Goal: Transaction & Acquisition: Obtain resource

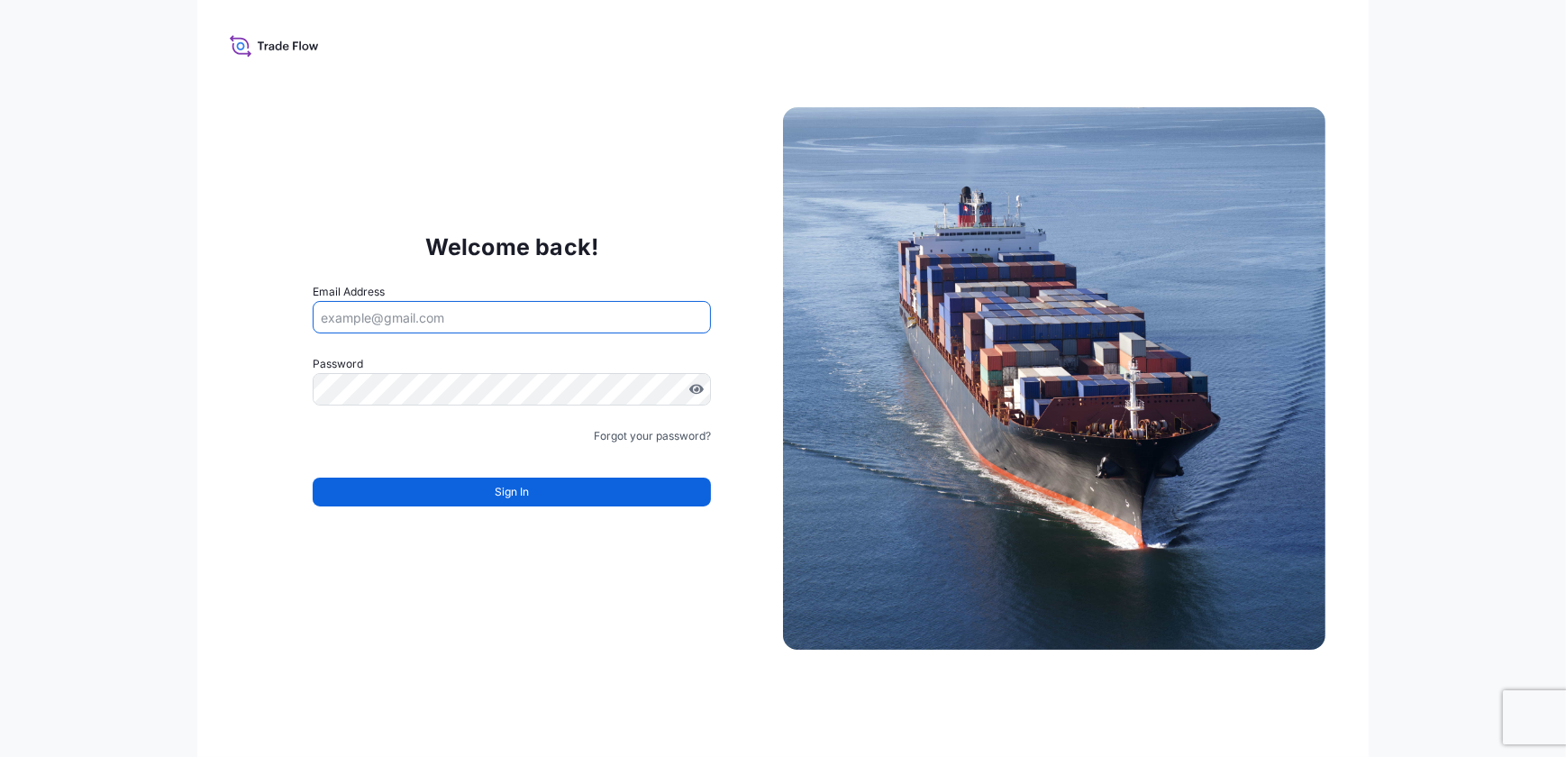
click at [387, 314] on input "Email Address" at bounding box center [512, 317] width 398 height 32
type input "[PERSON_NAME][EMAIL_ADDRESS][PERSON_NAME][DOMAIN_NAME]"
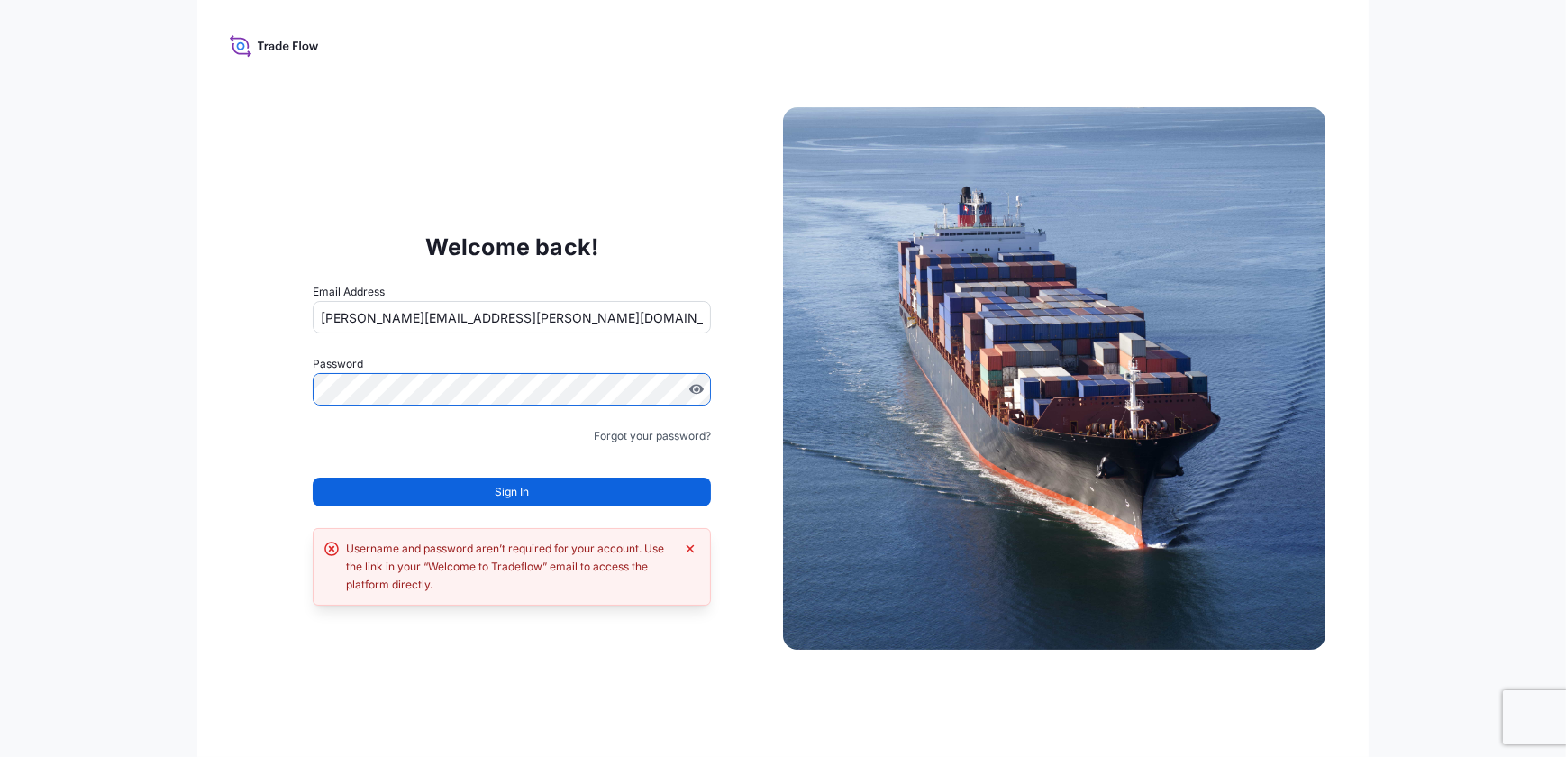
click at [694, 381] on div at bounding box center [512, 389] width 398 height 32
click at [525, 488] on span "Sign In" at bounding box center [512, 492] width 34 height 18
click at [703, 389] on div at bounding box center [512, 389] width 398 height 32
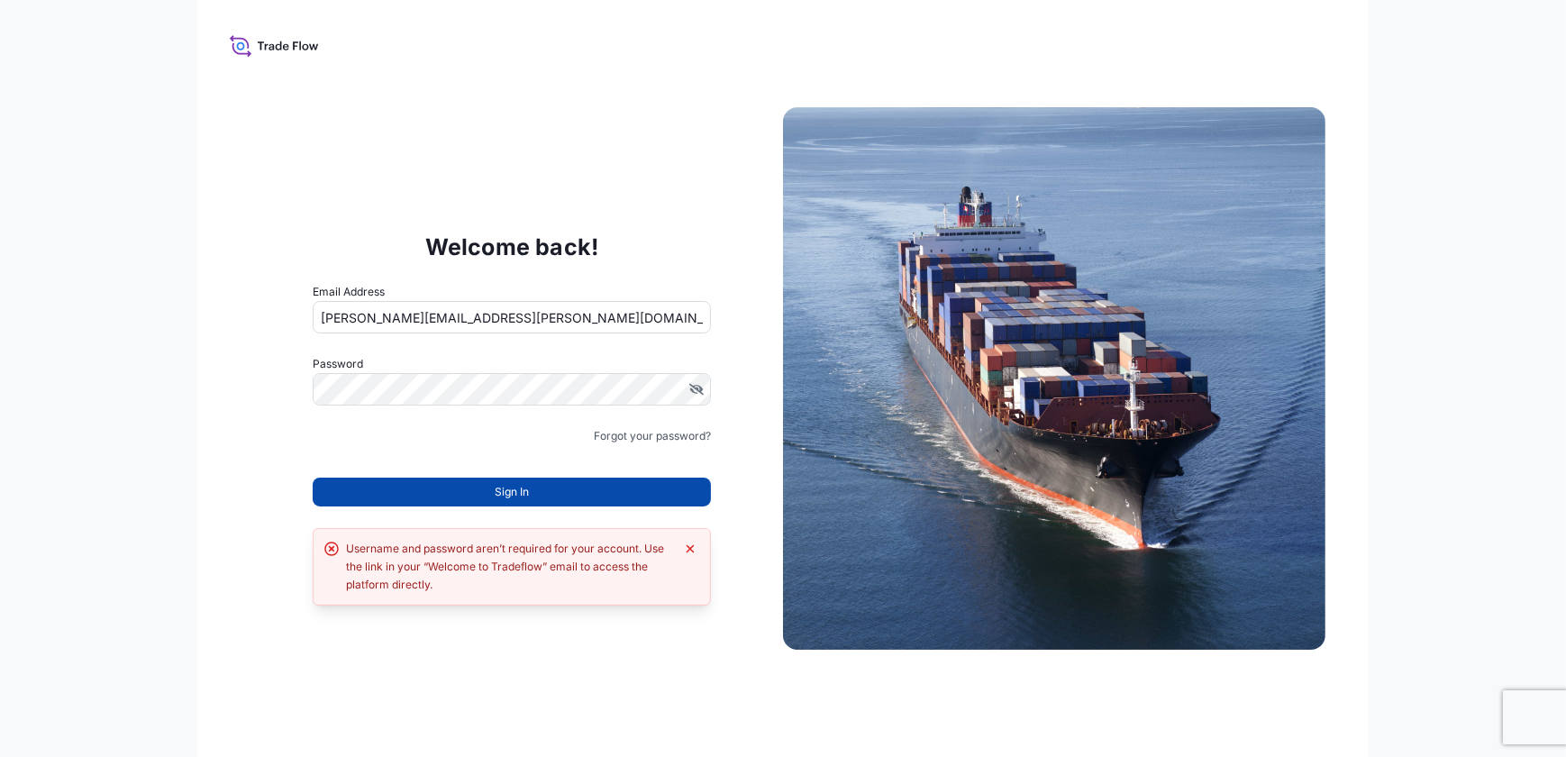
click at [570, 489] on button "Sign In" at bounding box center [512, 492] width 398 height 29
click at [543, 369] on label "Password" at bounding box center [512, 364] width 398 height 18
click at [518, 481] on button "Sign In" at bounding box center [512, 492] width 398 height 29
click at [287, 56] on icon at bounding box center [274, 45] width 89 height 26
click at [282, 43] on icon at bounding box center [274, 45] width 89 height 26
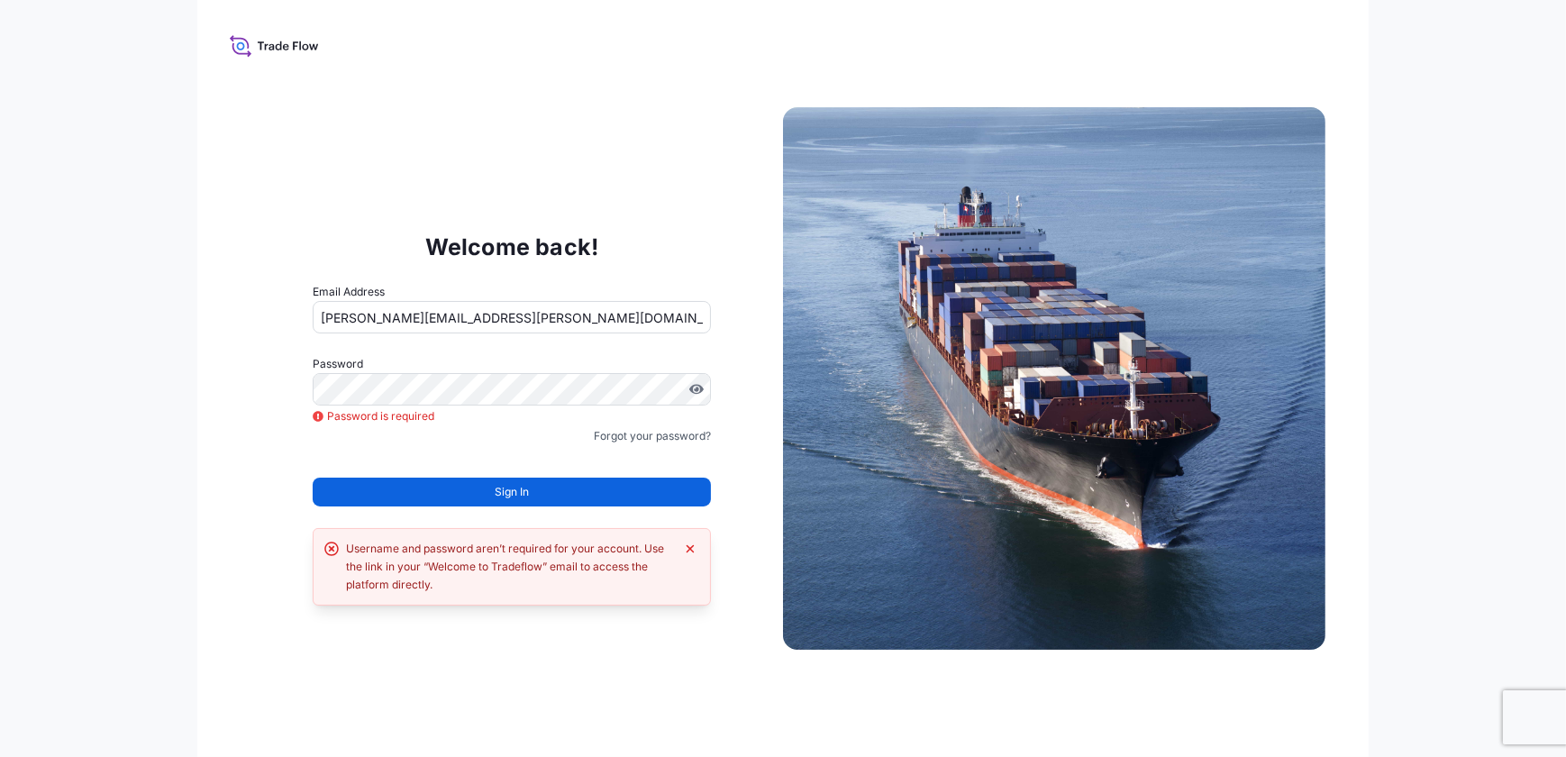
click at [270, 64] on div "Welcome back! Email Address [PERSON_NAME][EMAIL_ADDRESS][PERSON_NAME][DOMAIN_NA…" at bounding box center [783, 378] width 1172 height 757
click at [268, 51] on icon at bounding box center [274, 45] width 89 height 26
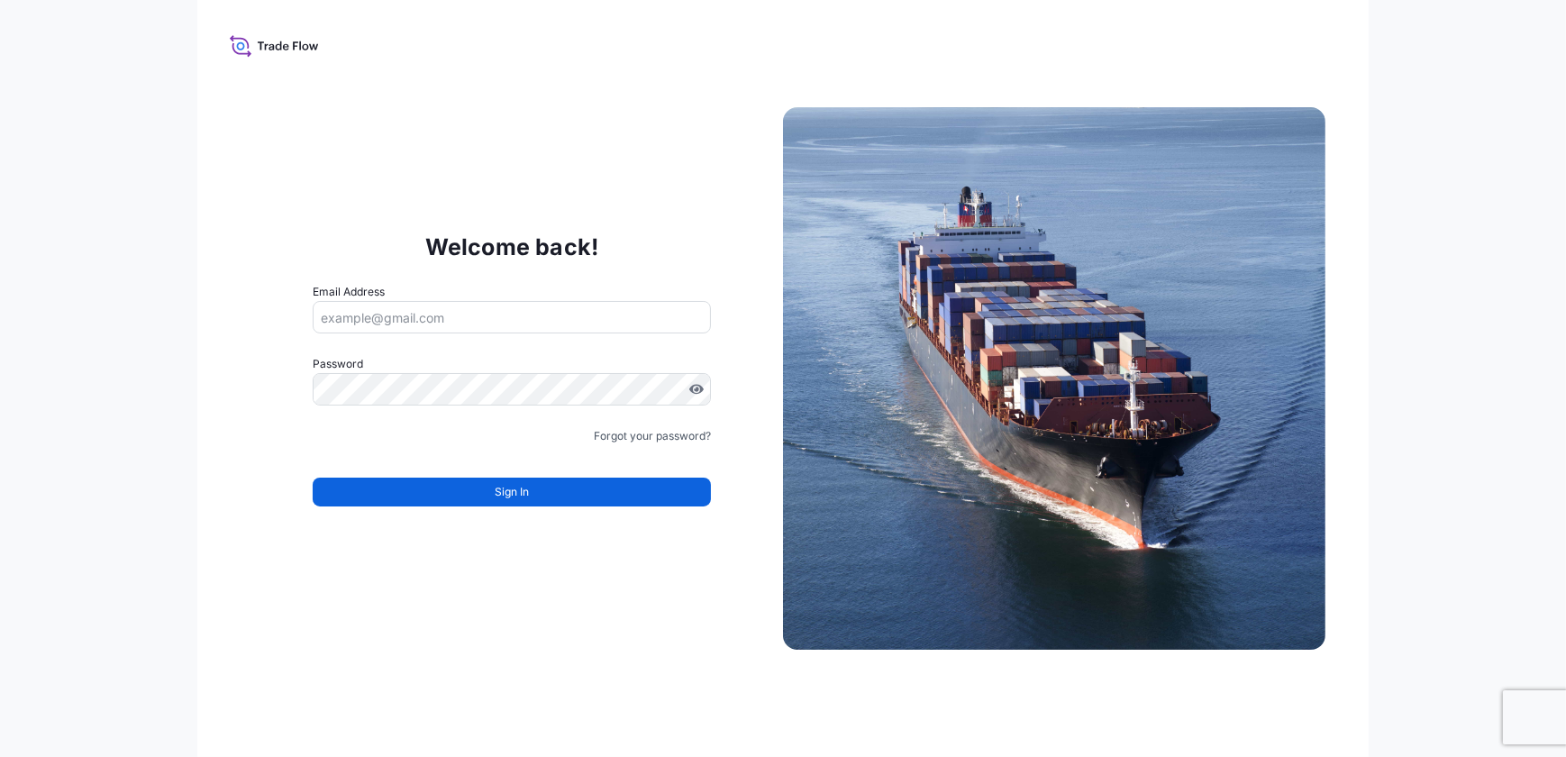
click at [435, 289] on div "Email Address" at bounding box center [512, 308] width 398 height 50
click at [436, 307] on input "Email Address" at bounding box center [512, 317] width 398 height 32
type input "[PERSON_NAME][EMAIL_ADDRESS][PERSON_NAME][DOMAIN_NAME]"
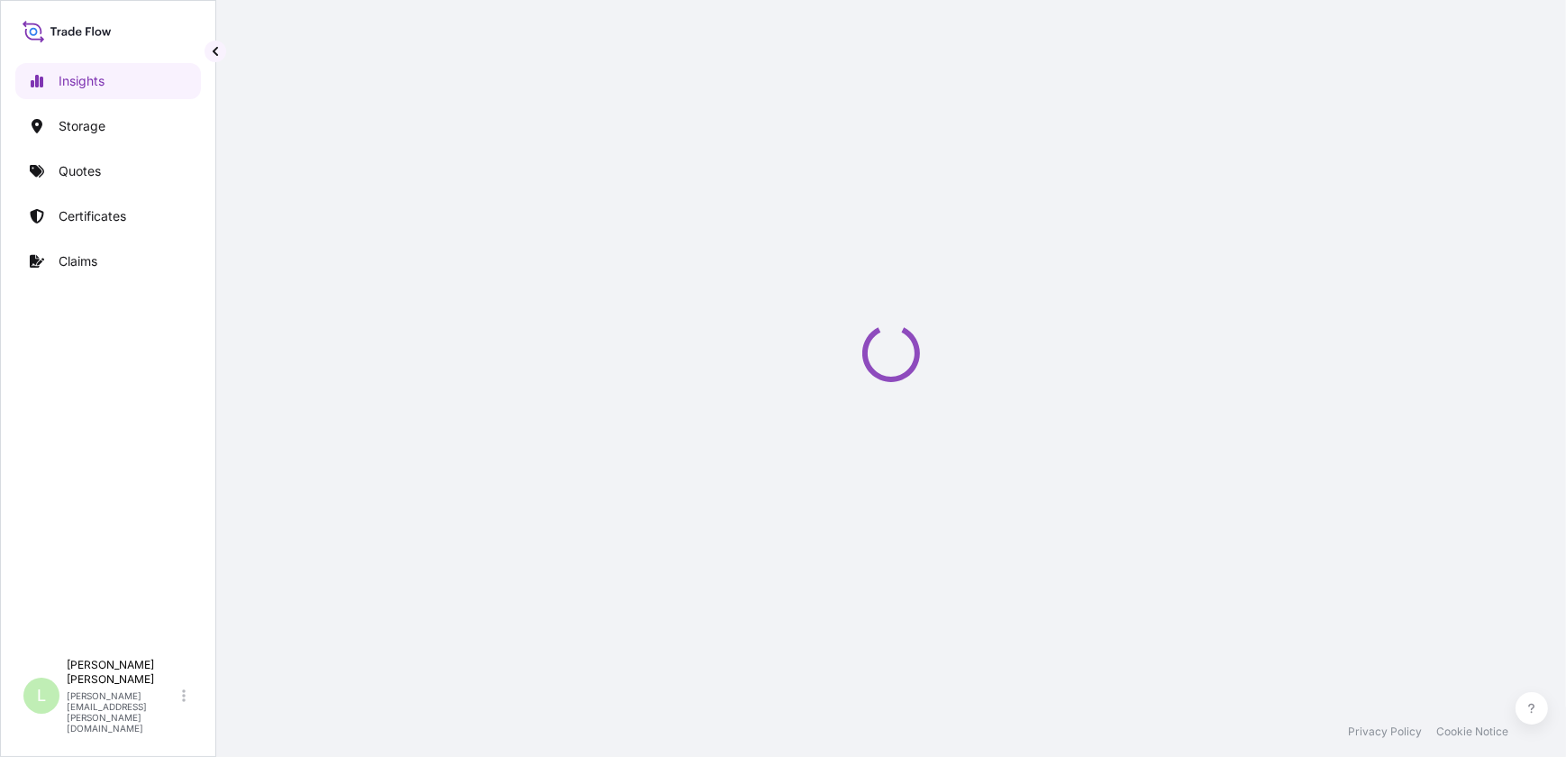
select select "2025"
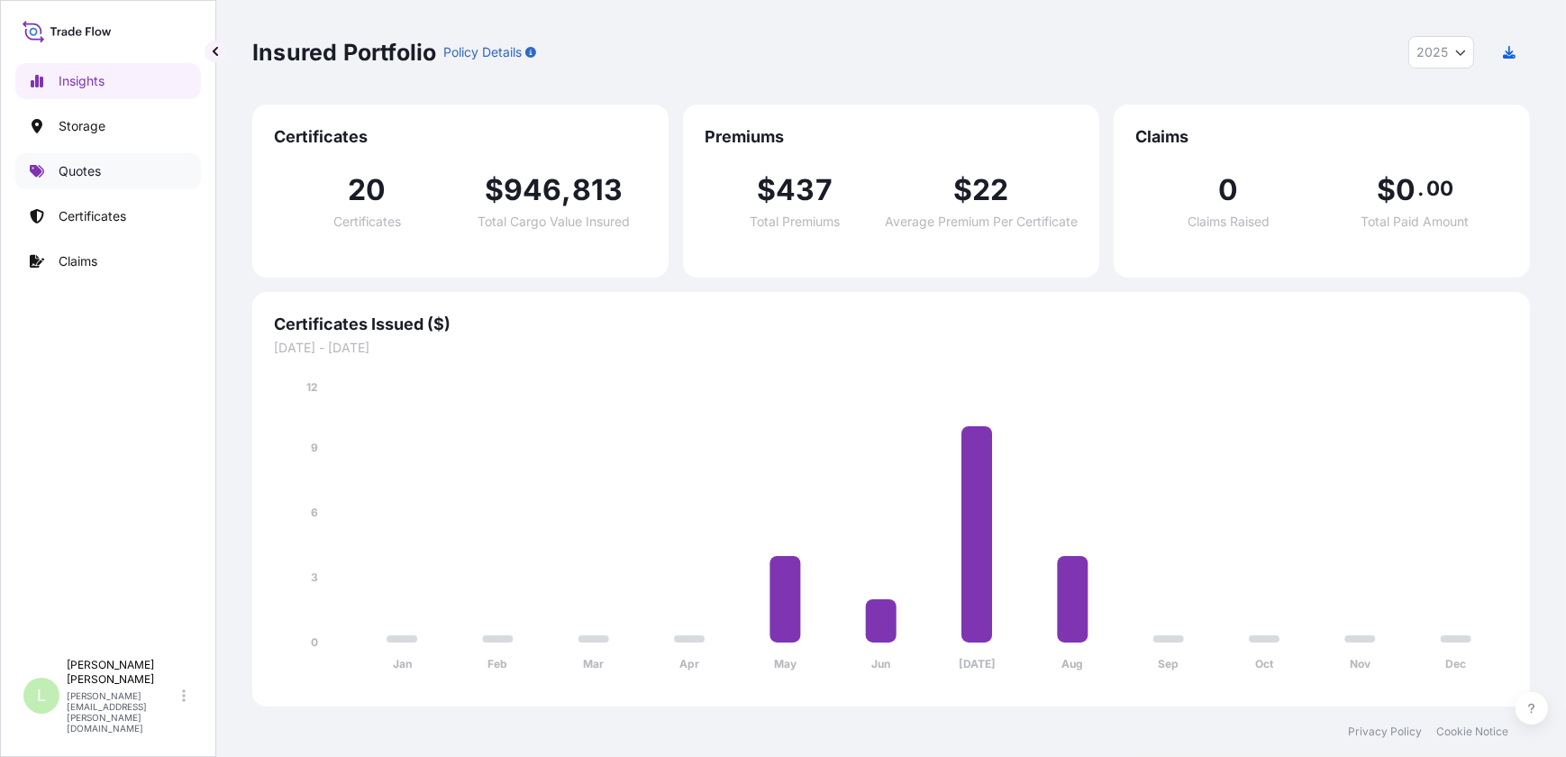
click at [140, 168] on link "Quotes" at bounding box center [108, 171] width 186 height 36
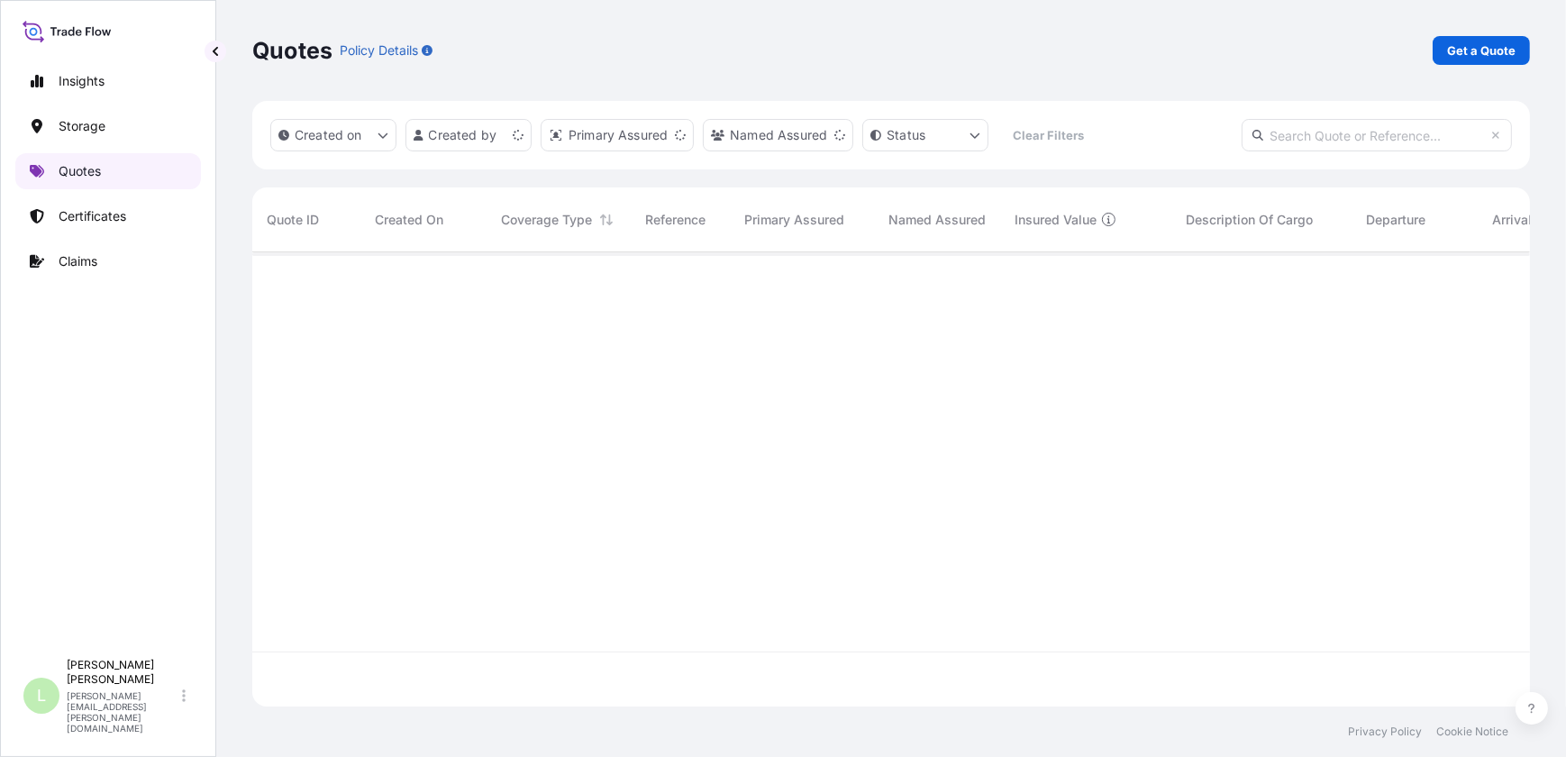
scroll to position [451, 1265]
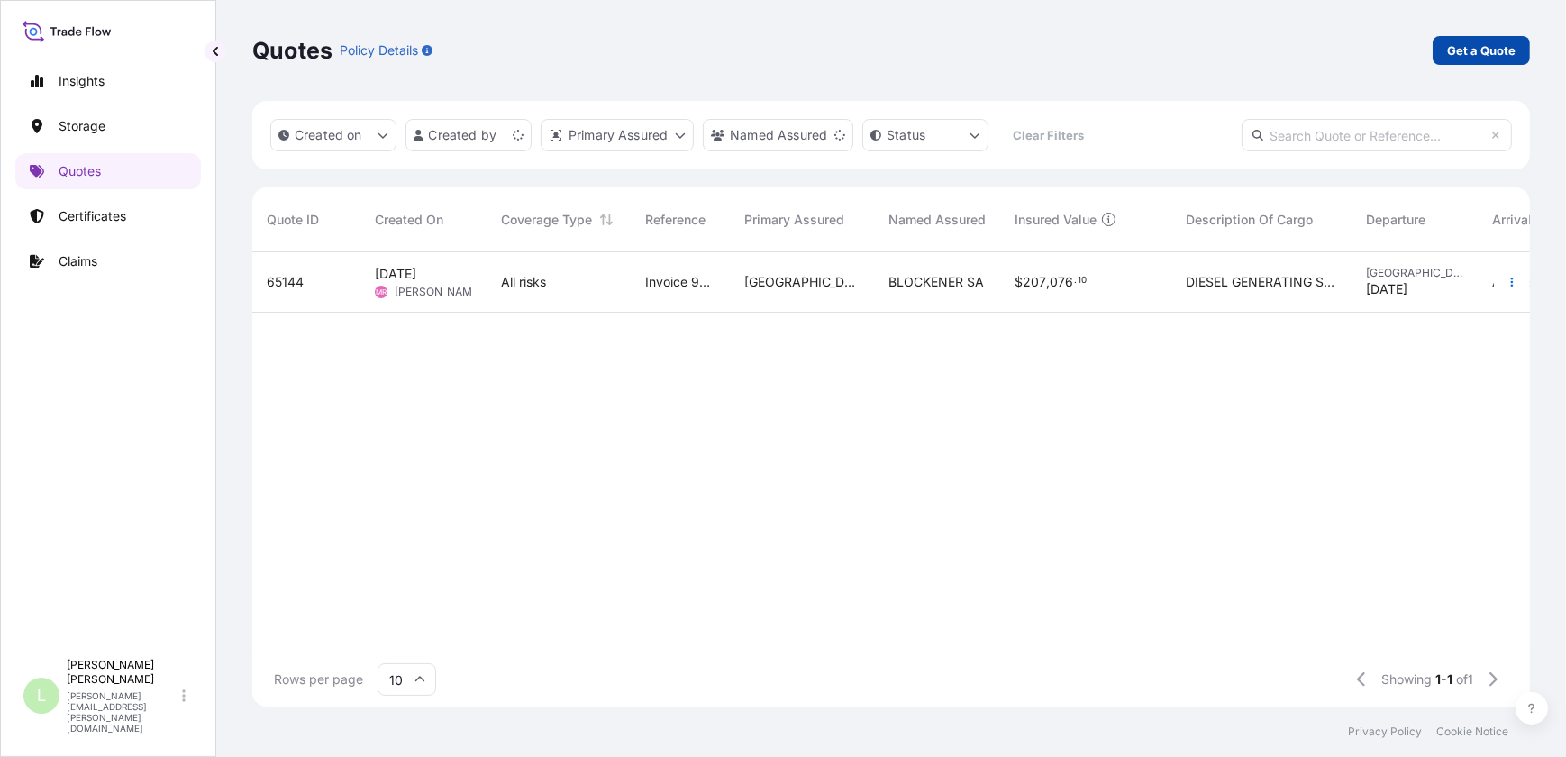
click at [1463, 50] on p "Get a Quote" at bounding box center [1481, 50] width 68 height 18
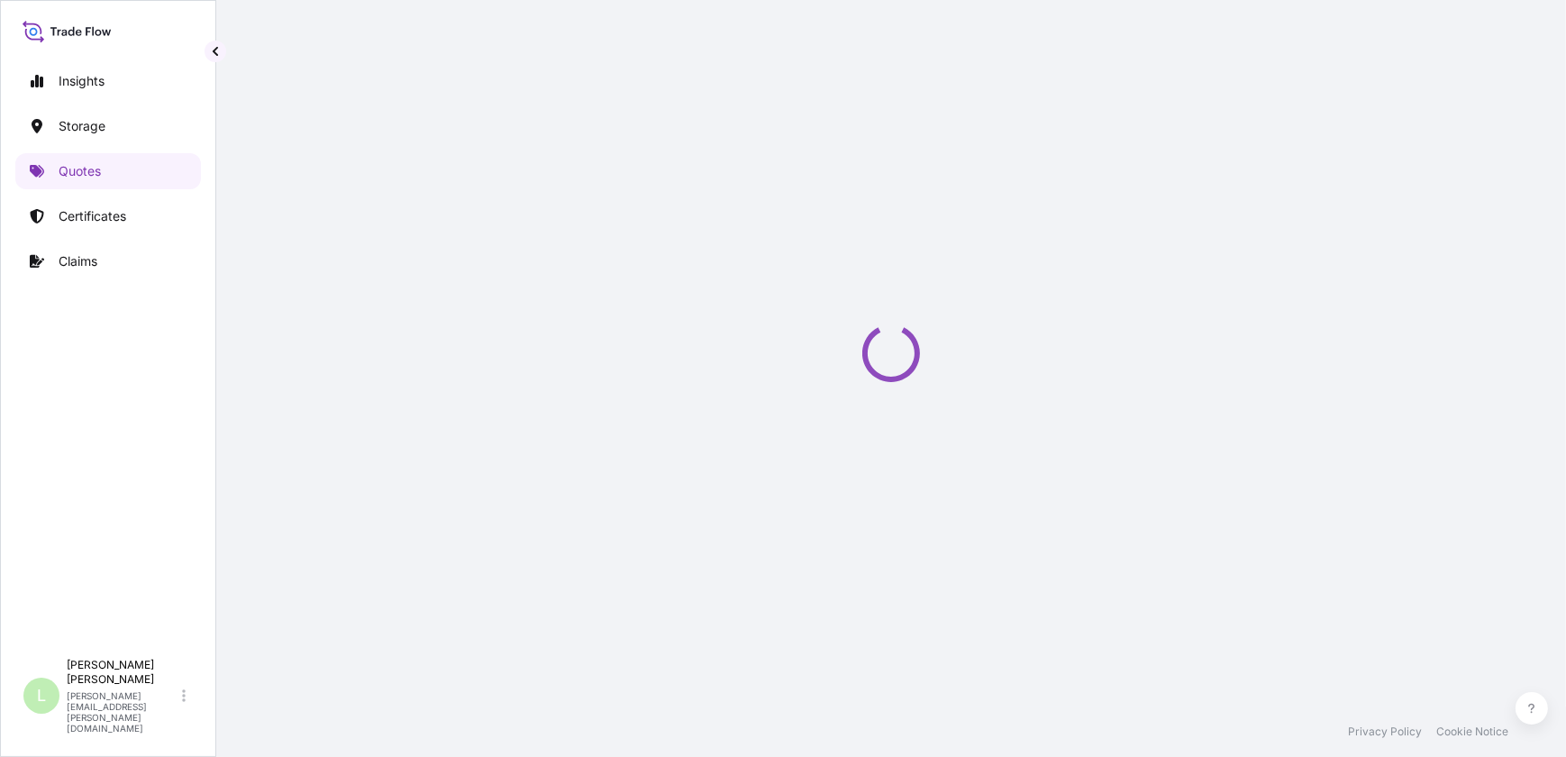
select select "Water"
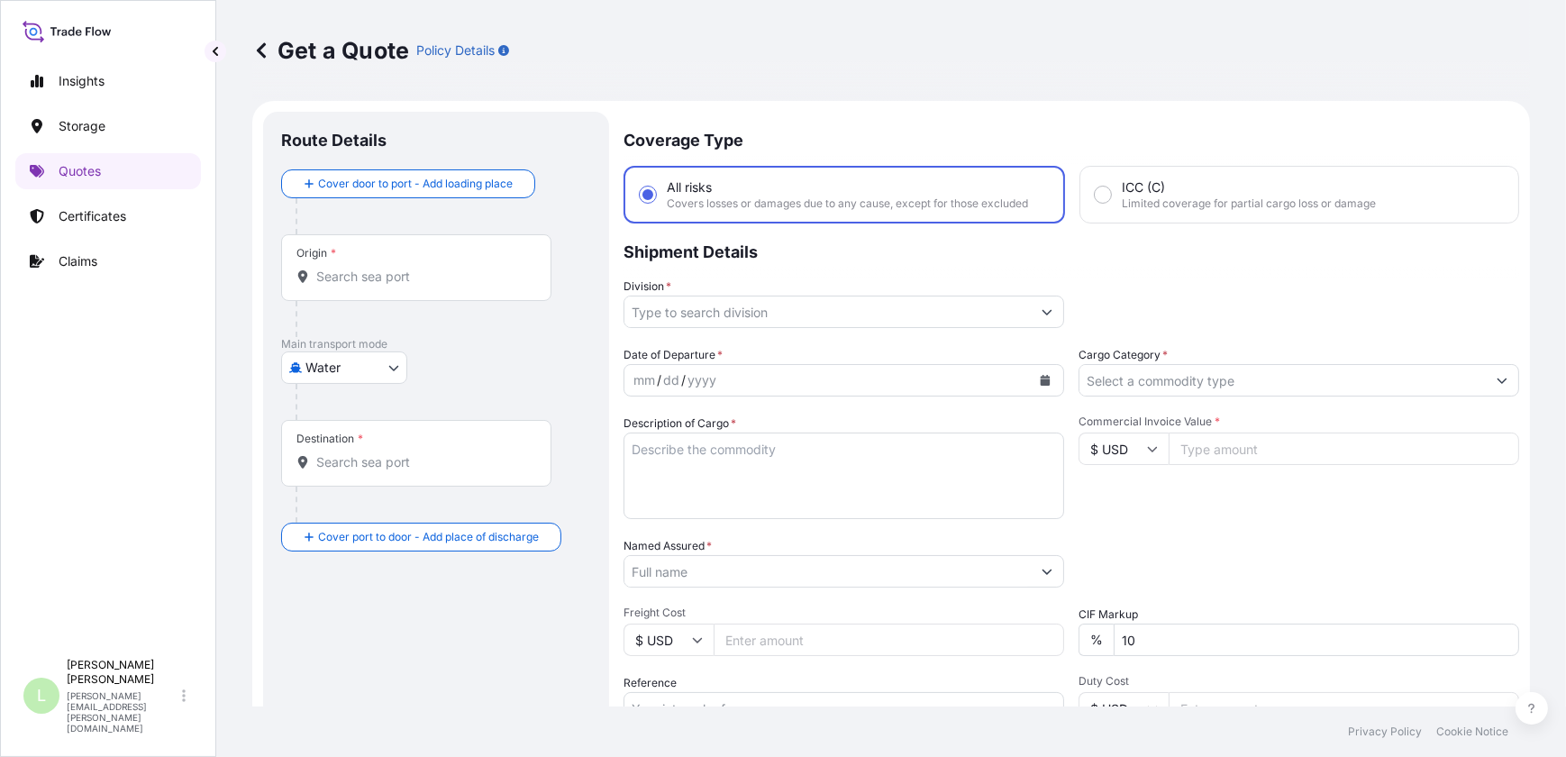
scroll to position [28, 0]
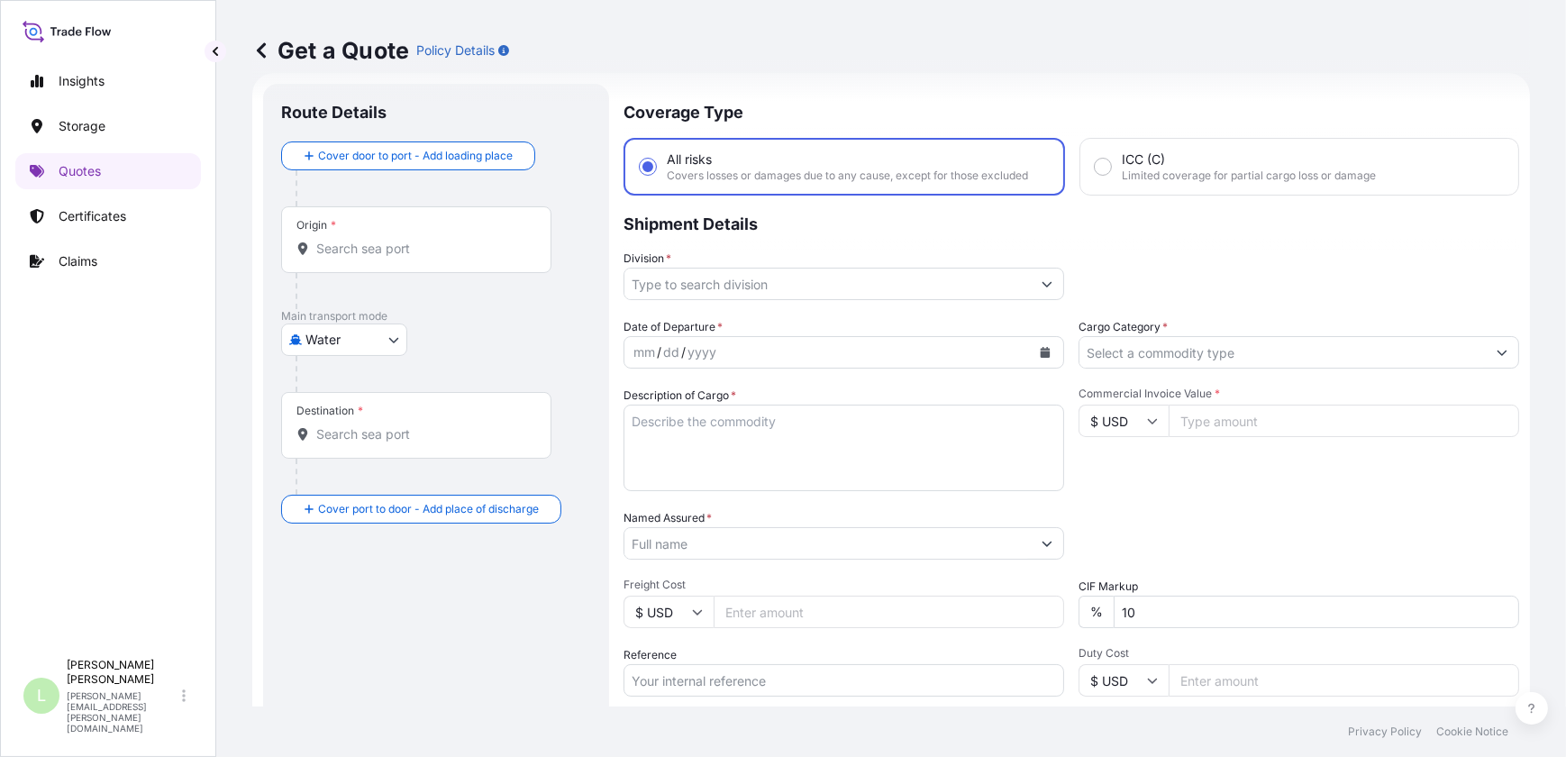
click at [374, 249] on input "Origin *" at bounding box center [422, 249] width 213 height 18
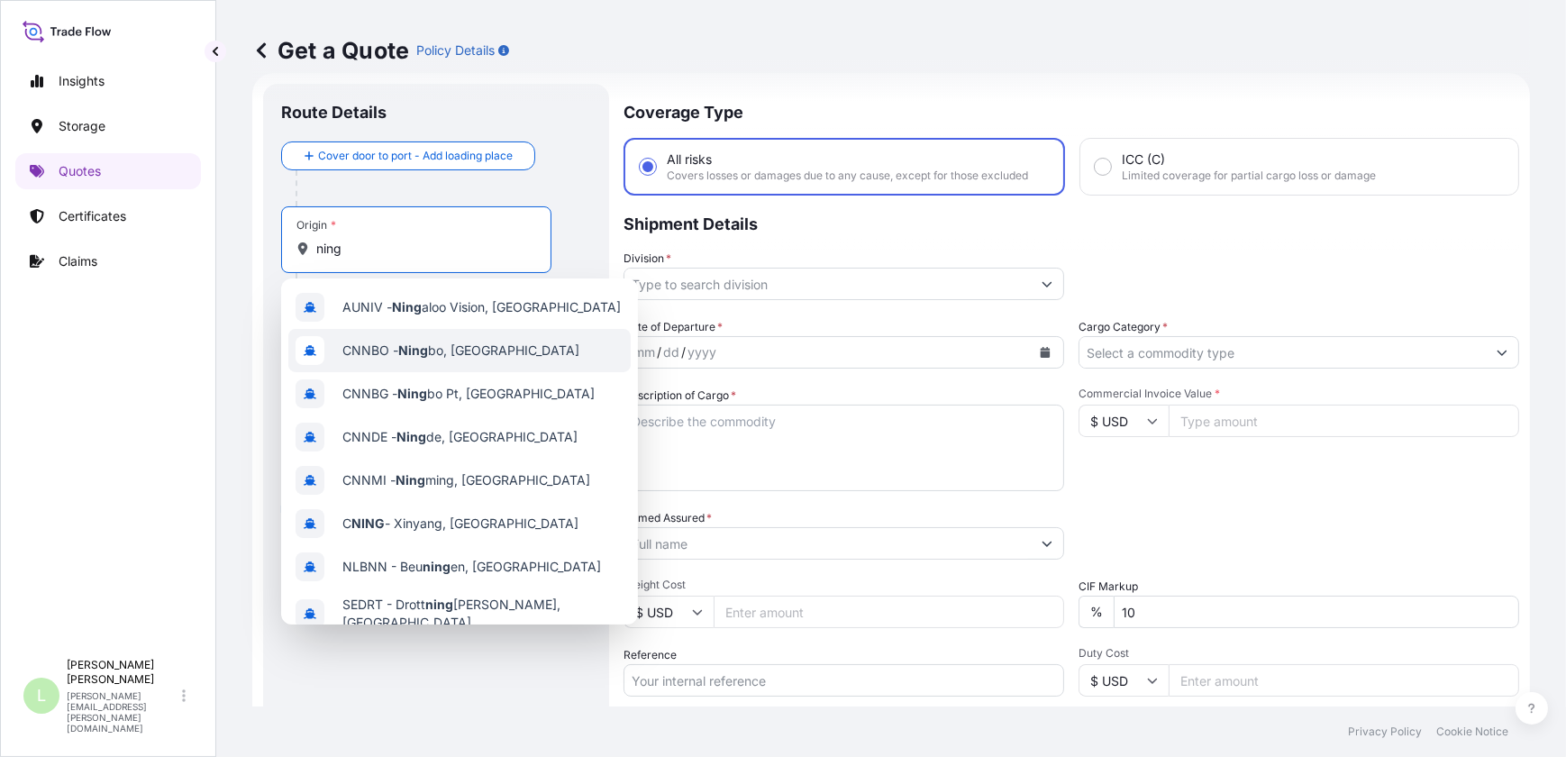
click at [441, 334] on div "CNNBO - Ning bo, China" at bounding box center [459, 350] width 342 height 43
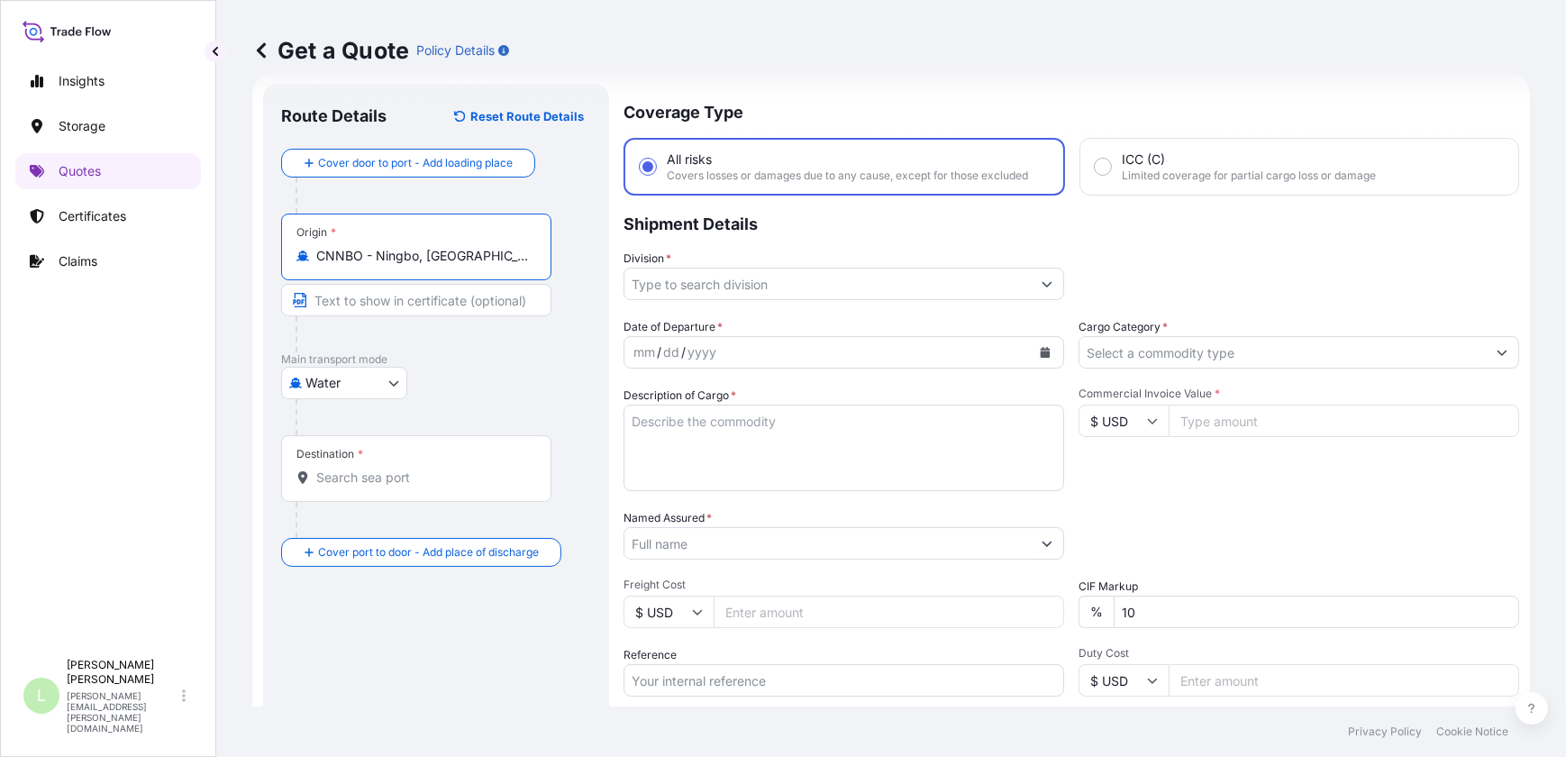
type input "CNNBO - Ningbo, China"
click at [388, 302] on input "Text to appear on certificate" at bounding box center [416, 300] width 270 height 32
click at [393, 487] on div "Destination *" at bounding box center [416, 468] width 270 height 67
click at [393, 487] on input "Destination *" at bounding box center [422, 478] width 213 height 18
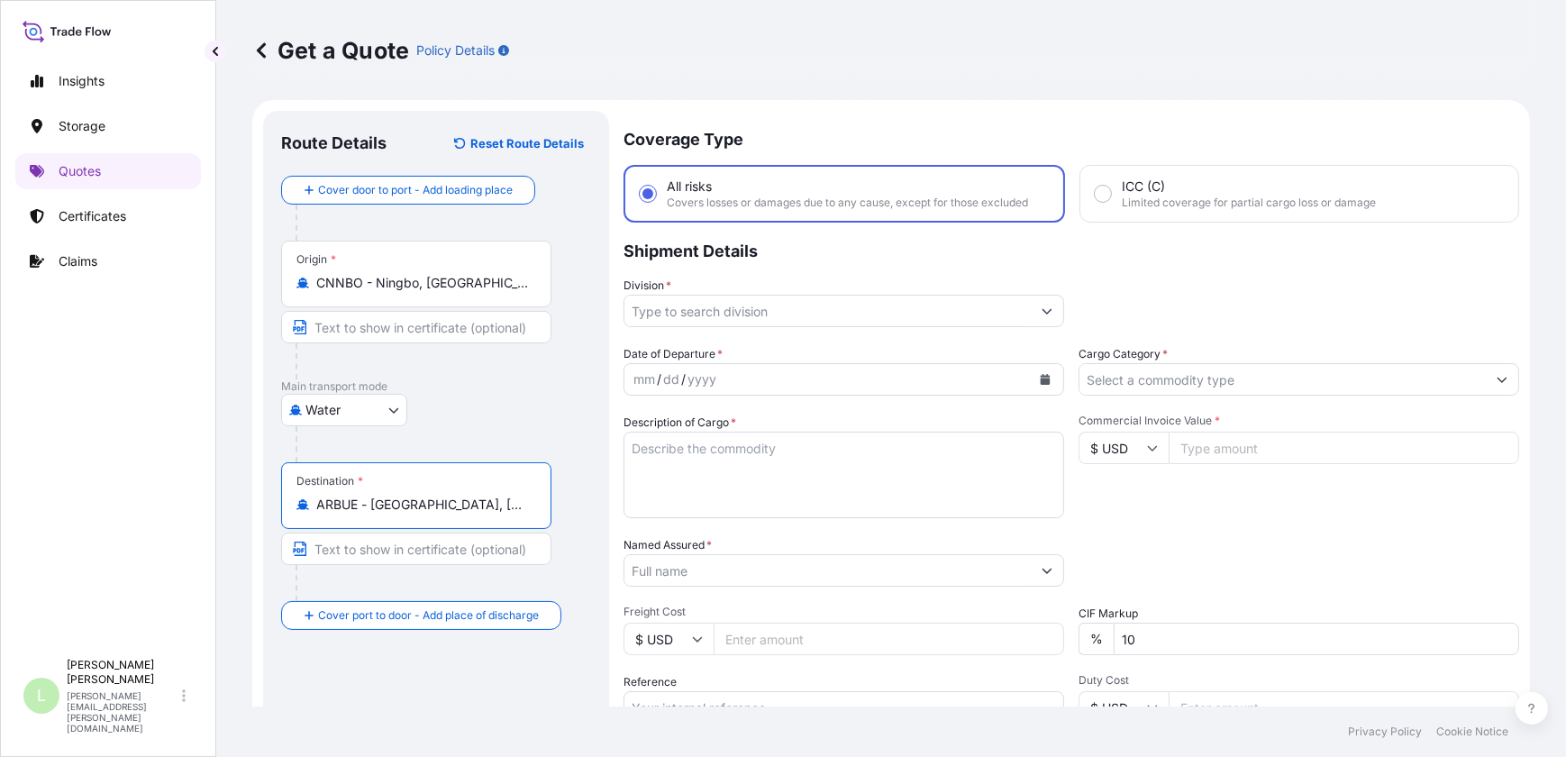
scroll to position [0, 0]
type input "ARBUE - Buenos Aires, Argentina"
click at [751, 324] on input "Division *" at bounding box center [828, 312] width 406 height 32
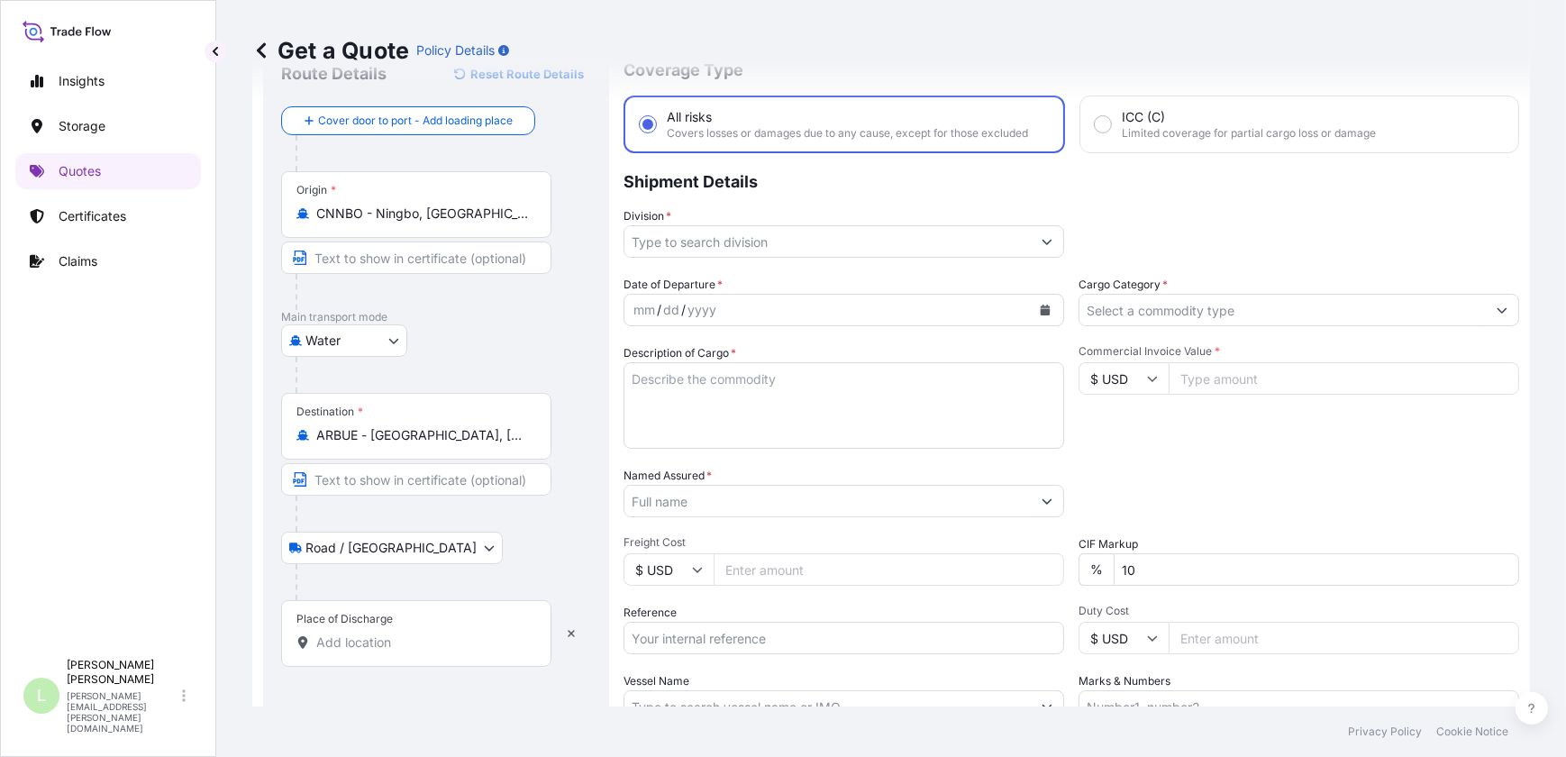
scroll to position [163, 0]
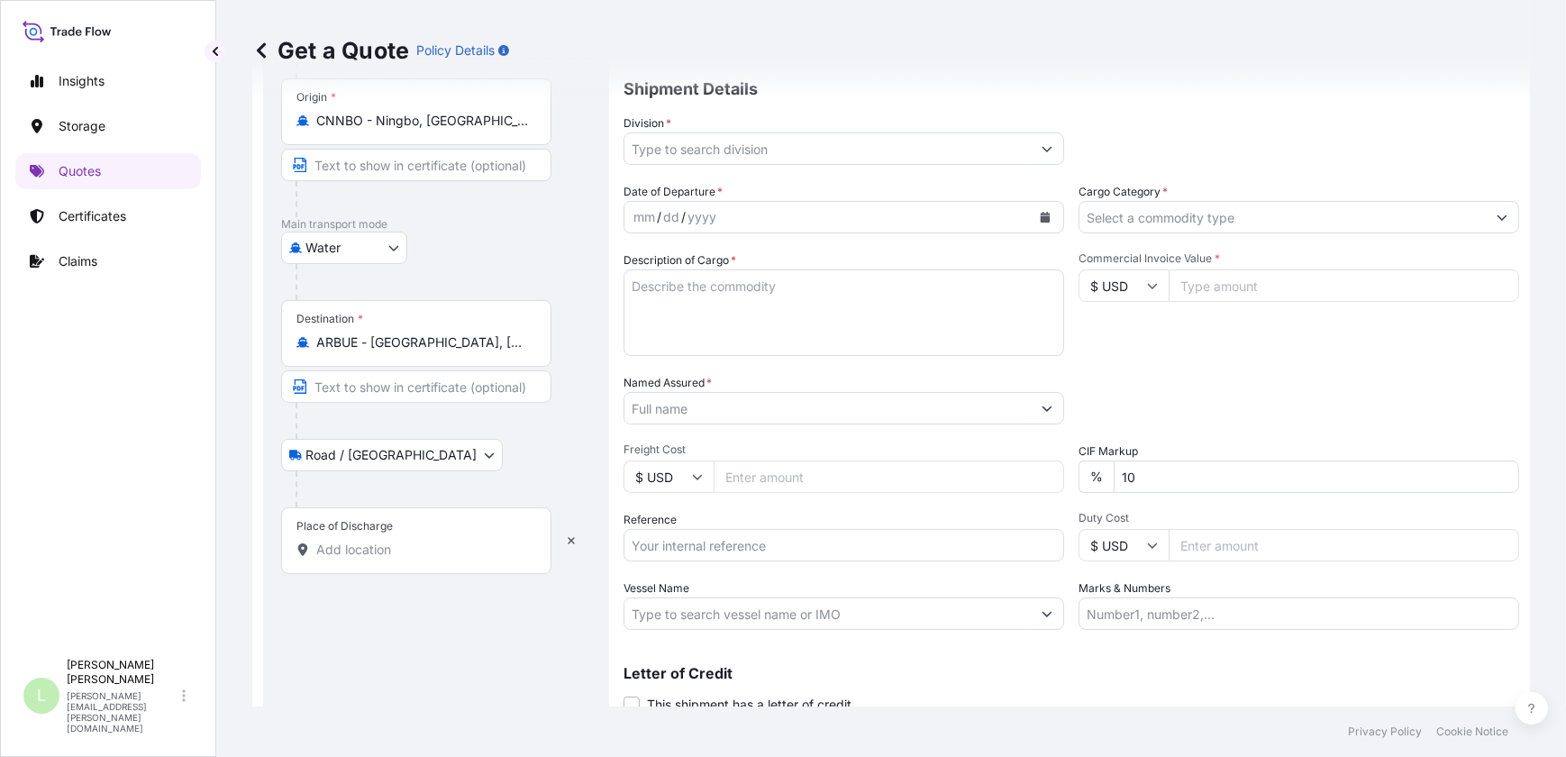
click at [369, 541] on input "Place of Discharge" at bounding box center [422, 550] width 213 height 18
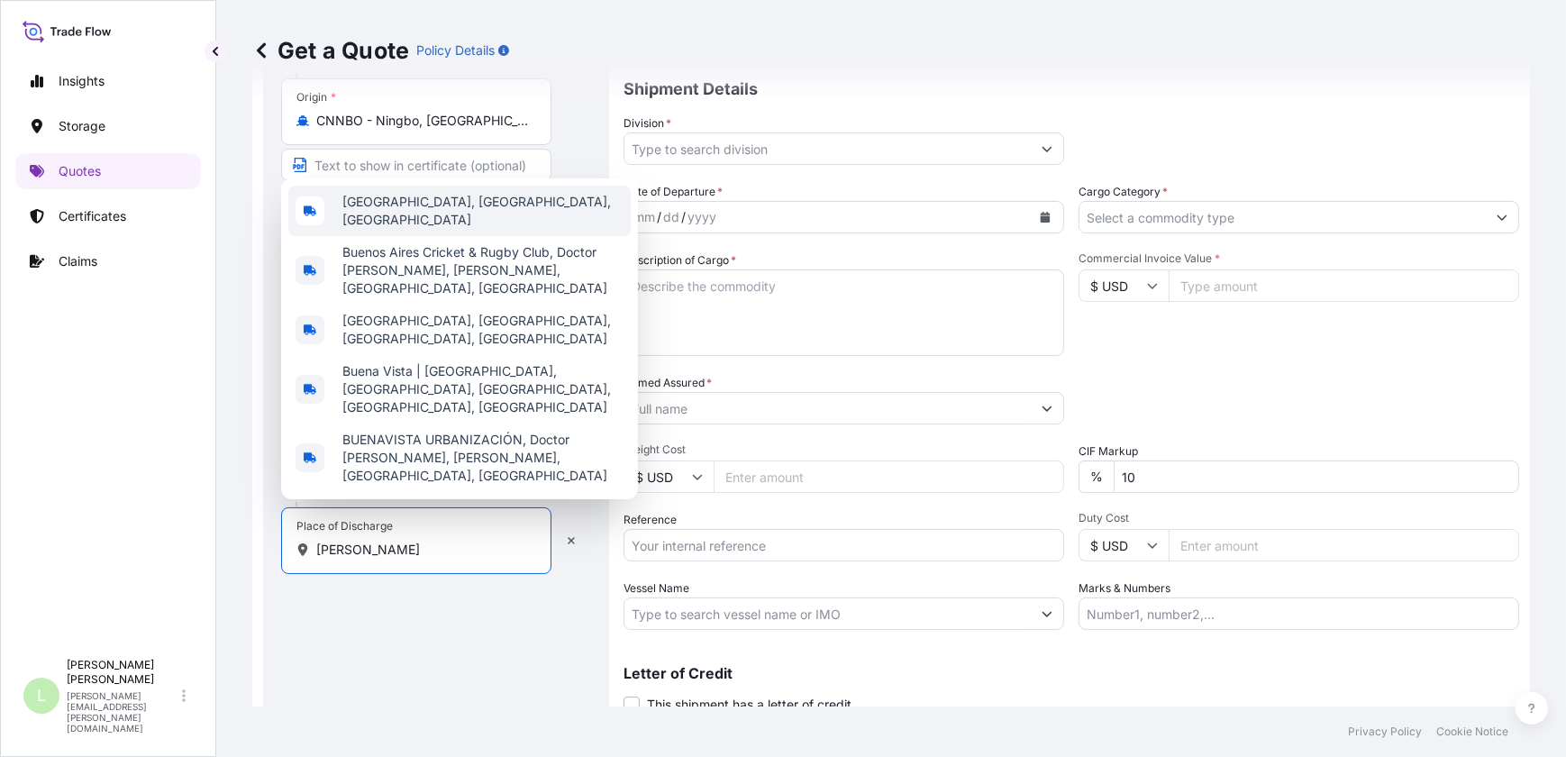
click at [532, 229] on span "Victoria, Buenos Aires Province, Argentina" at bounding box center [482, 211] width 281 height 36
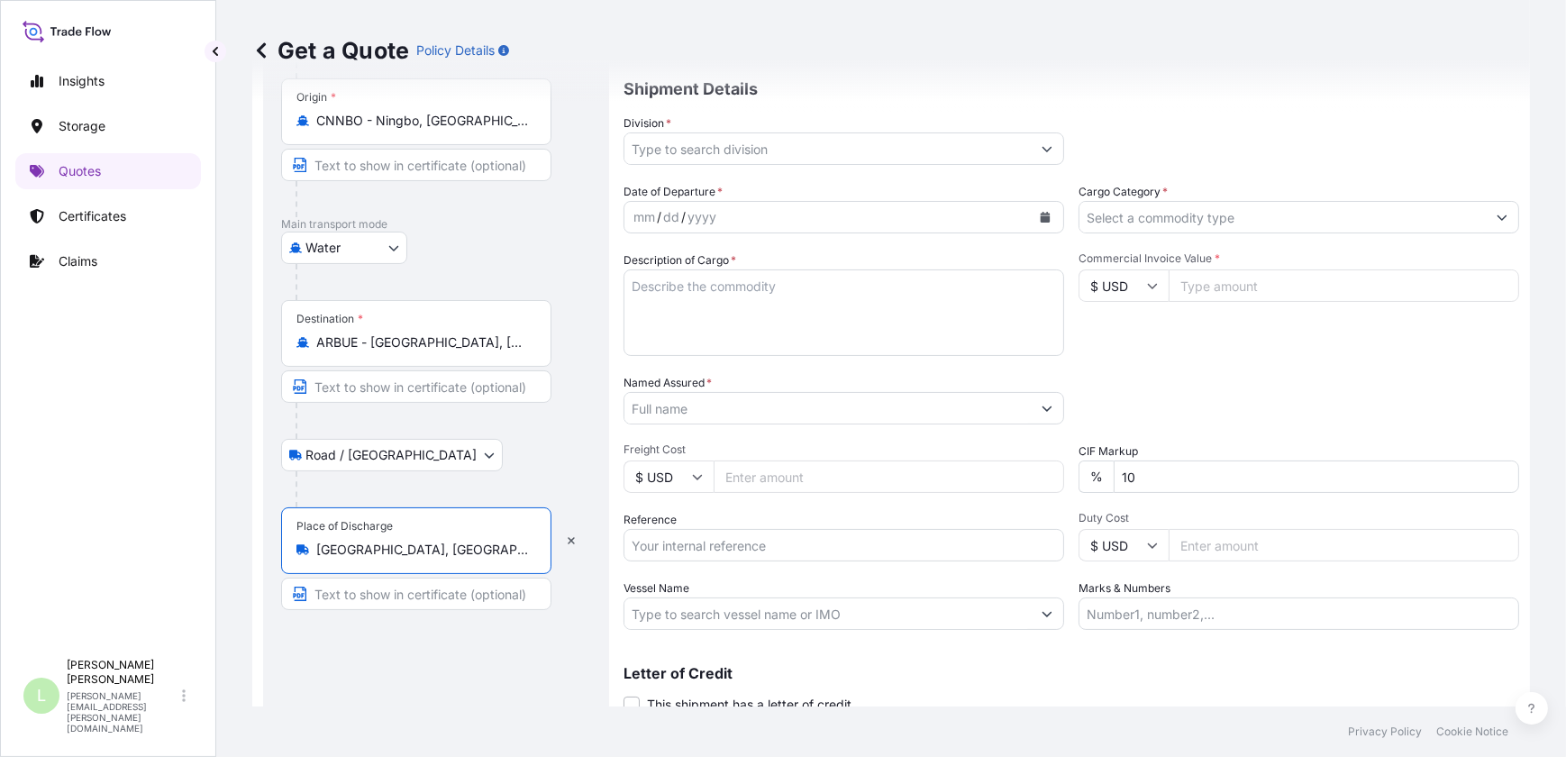
type input "Victoria, Buenos Aires Province, Argentina"
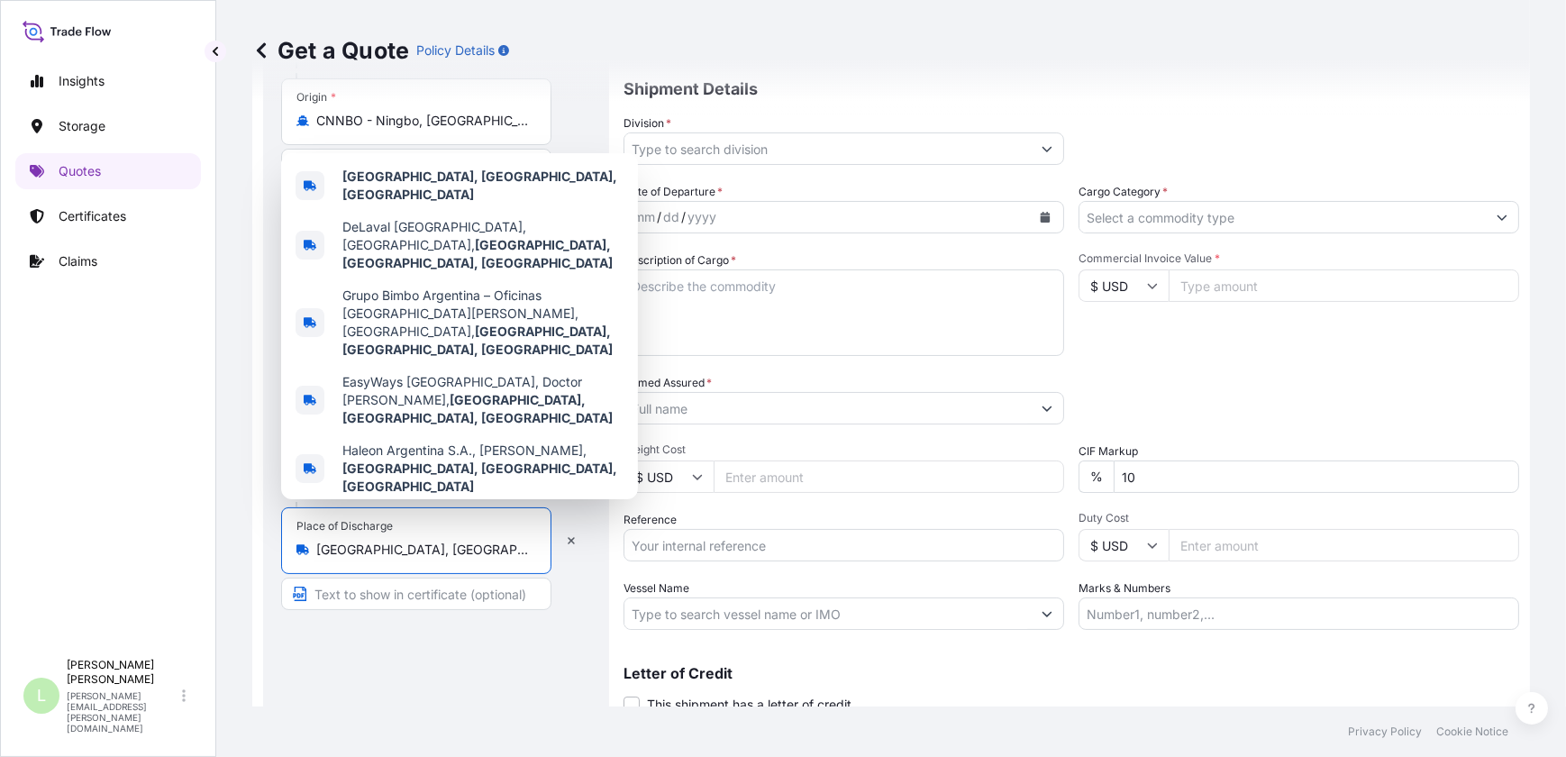
click at [1197, 174] on div "Coverage Type All risks Covers losses or damages due to any cause, except for t…" at bounding box center [1072, 357] width 896 height 816
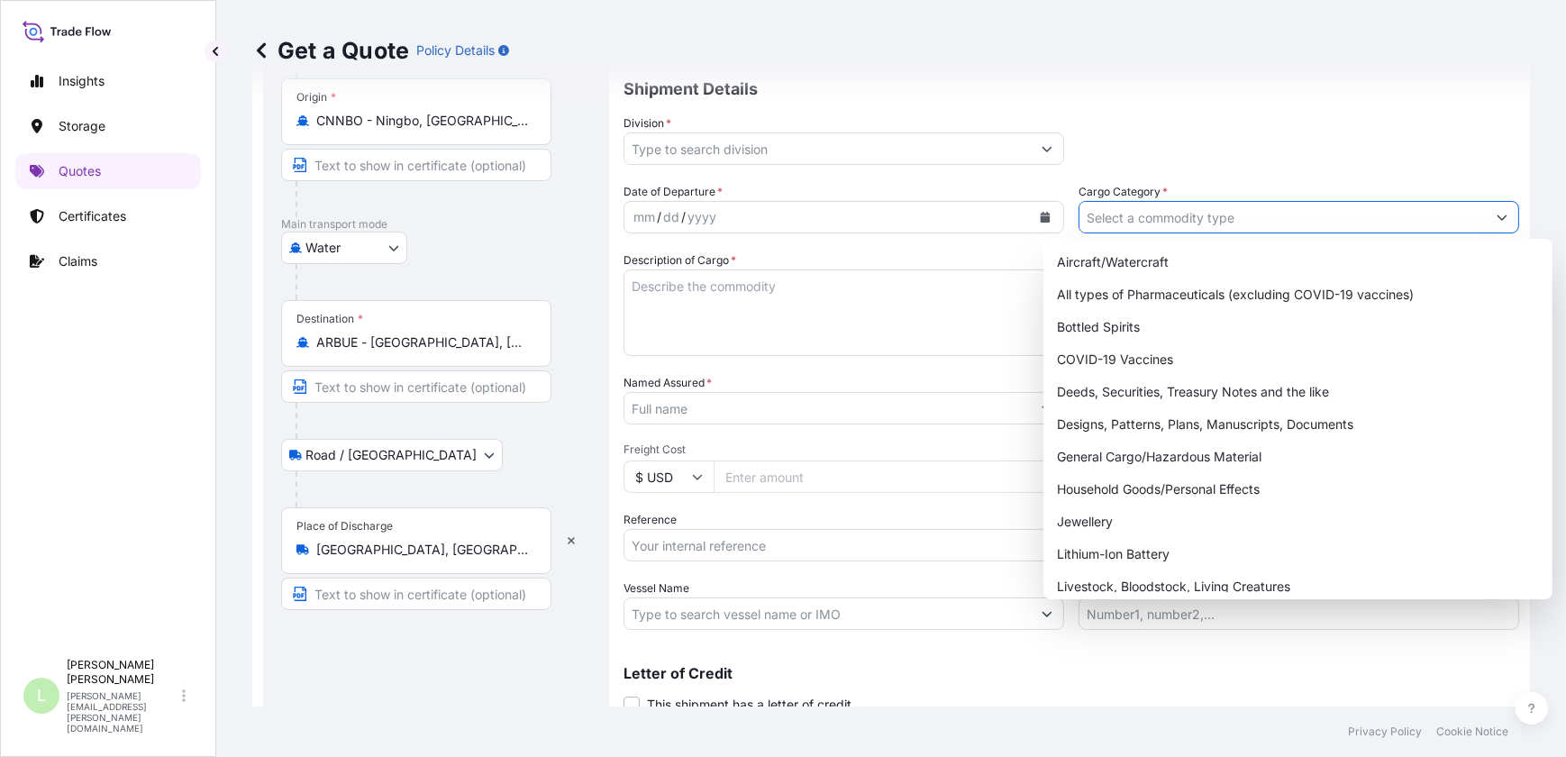
click at [1165, 208] on input "Cargo Category *" at bounding box center [1283, 217] width 406 height 32
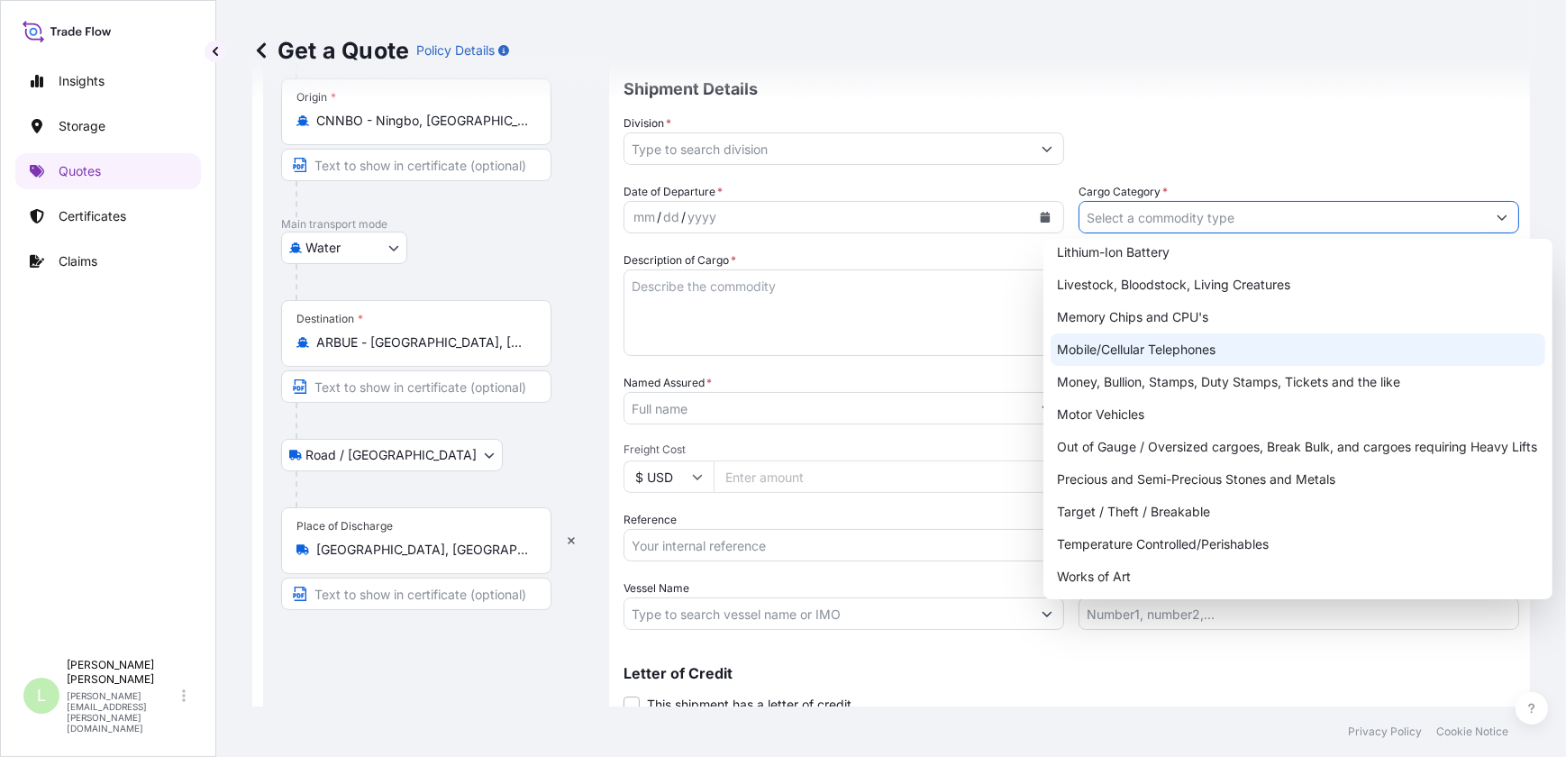
scroll to position [0, 0]
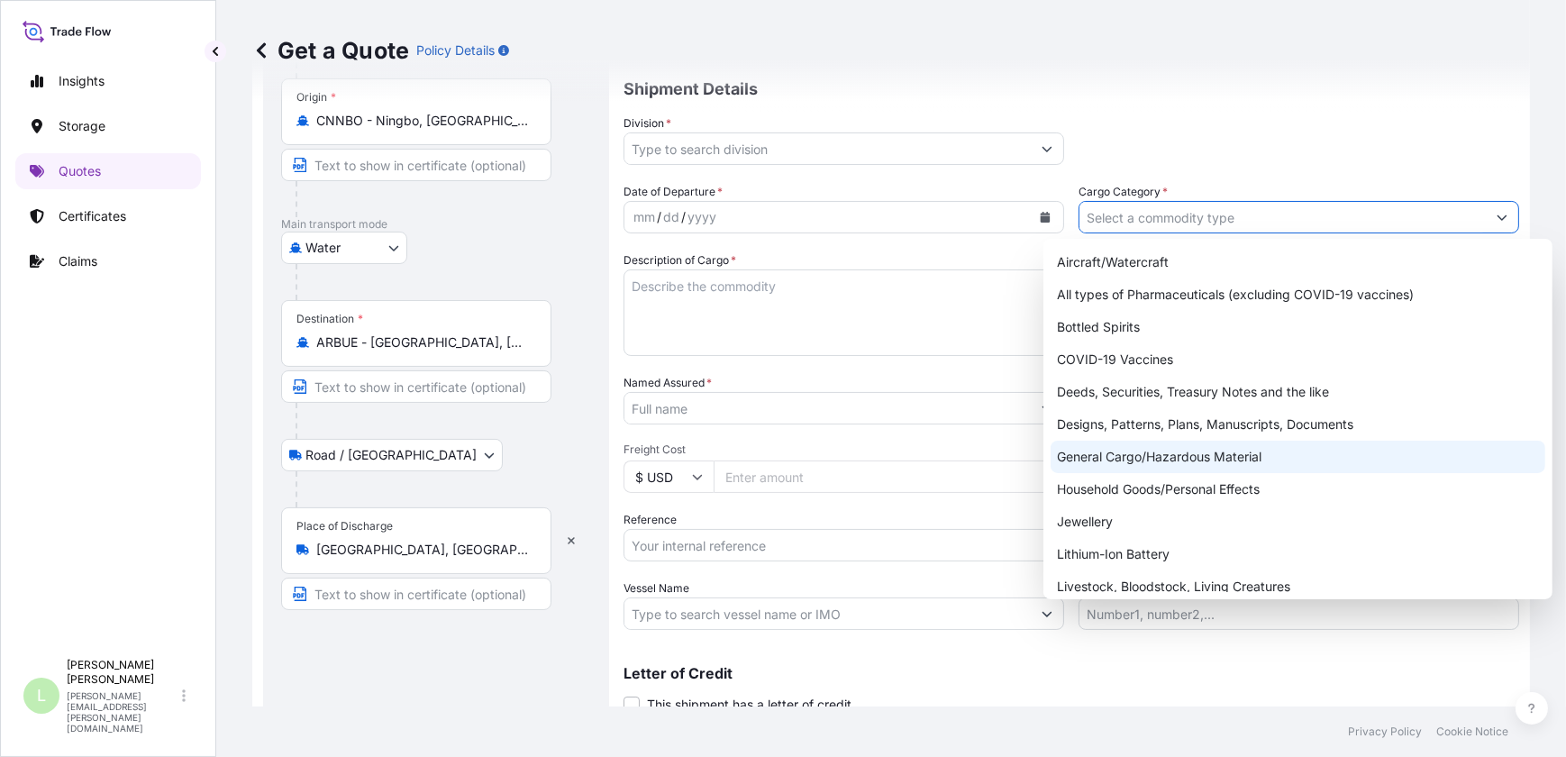
click at [1248, 450] on div "General Cargo/Hazardous Material" at bounding box center [1298, 457] width 495 height 32
type input "General Cargo/Hazardous Material"
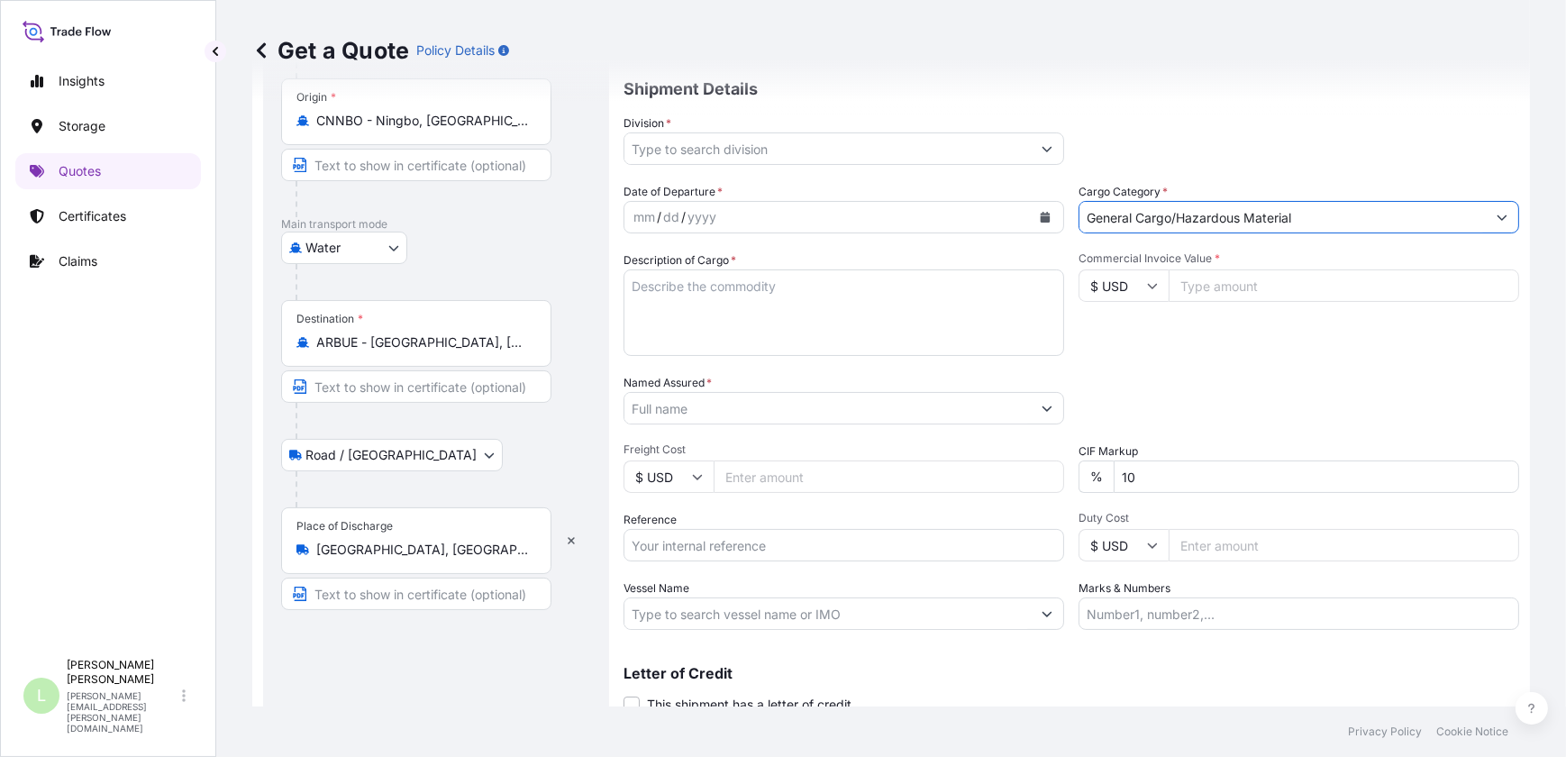
click at [1222, 265] on div "Commercial Invoice Value * $ USD" at bounding box center [1299, 303] width 441 height 105
click at [1234, 282] on input "Commercial Invoice Value *" at bounding box center [1344, 285] width 351 height 32
paste input "1011007279"
type input "1011007279"
click at [1210, 290] on input "Commercial Invoice Value *" at bounding box center [1344, 285] width 351 height 32
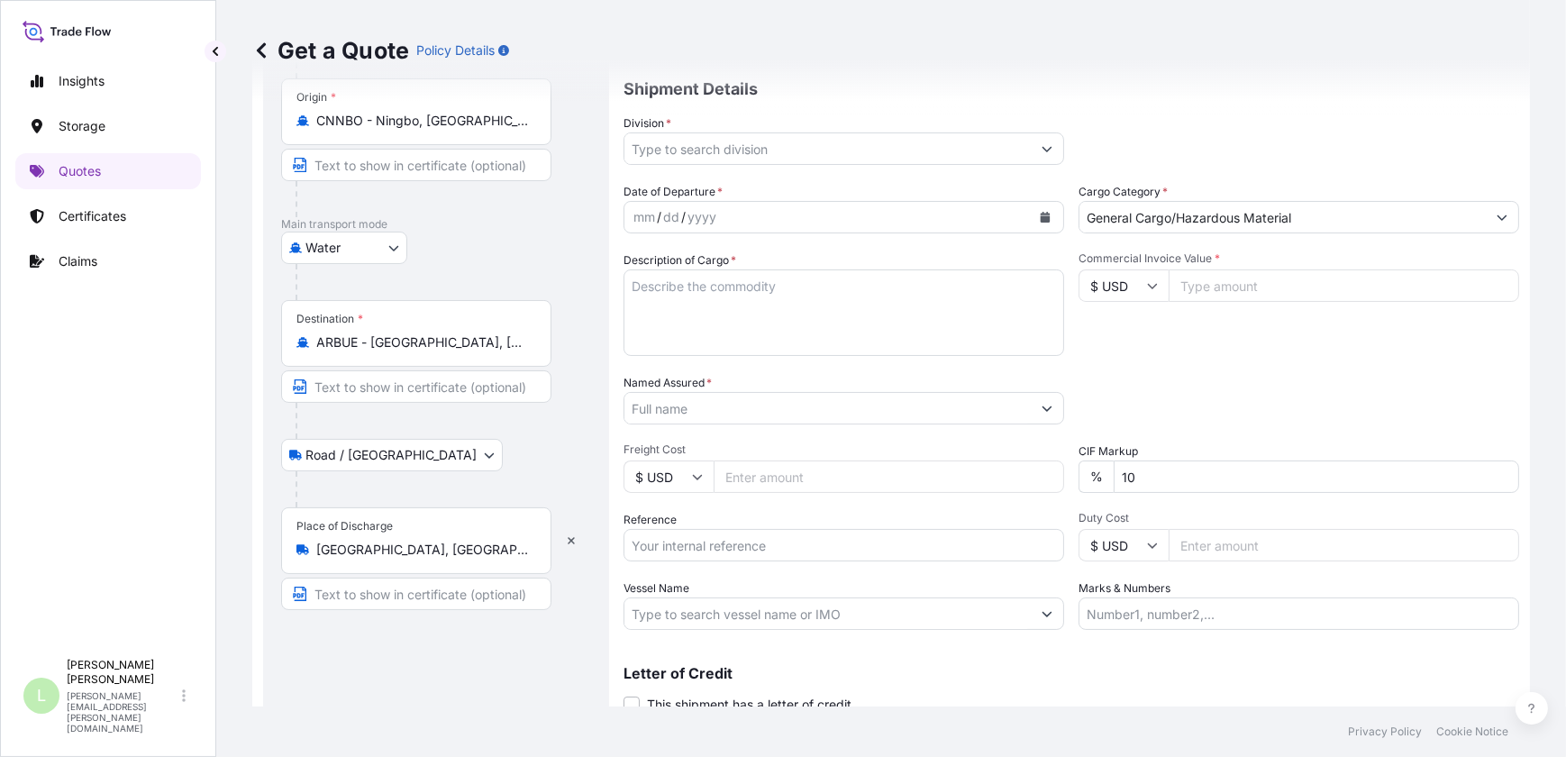
click at [1245, 278] on input "Commercial Invoice Value *" at bounding box center [1344, 285] width 351 height 32
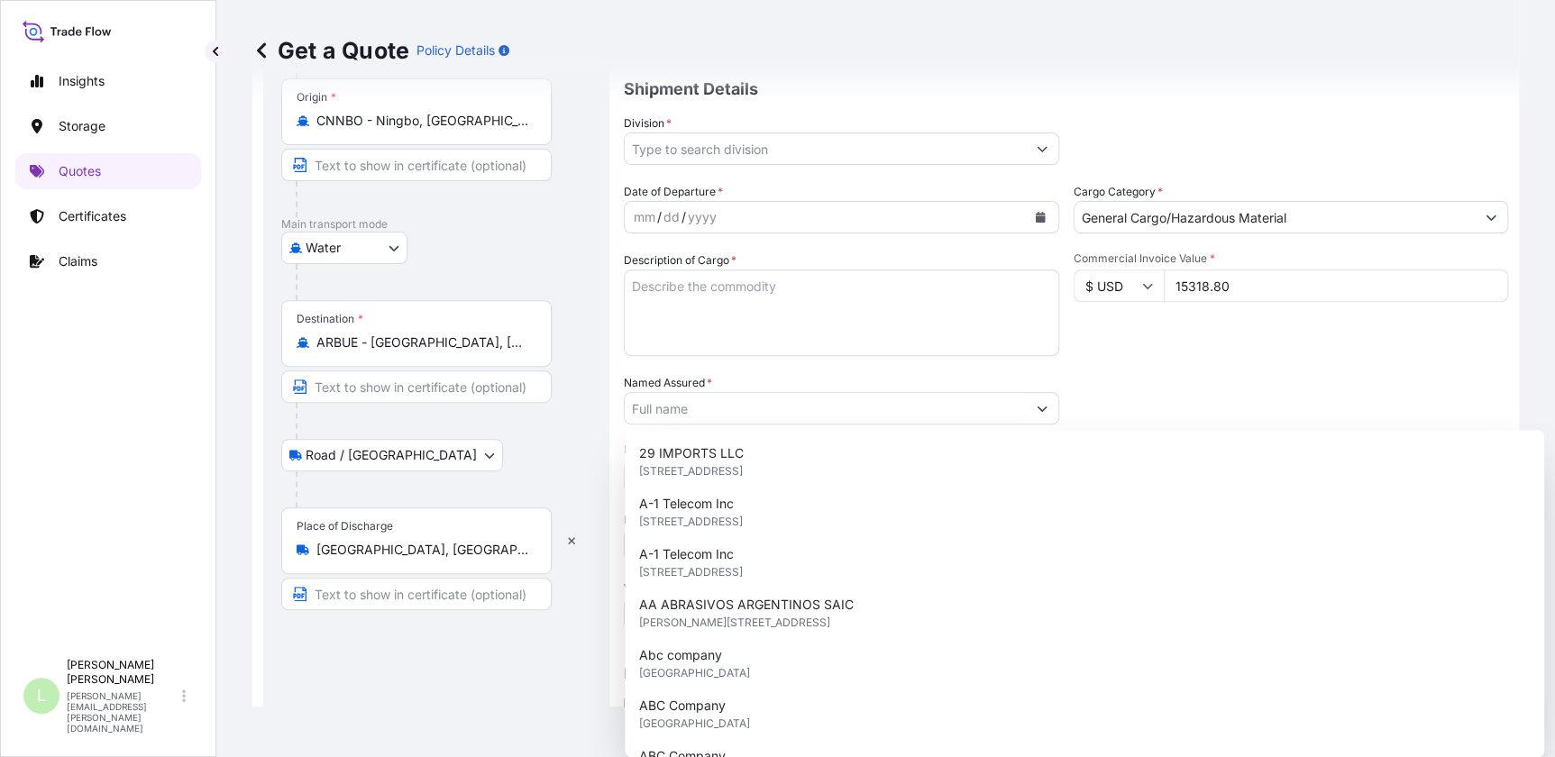
drag, startPoint x: 1228, startPoint y: 333, endPoint x: 1217, endPoint y: 303, distance: 32.8
click at [1228, 333] on div "Commercial Invoice Value * $ USD 15318.80" at bounding box center [1290, 303] width 435 height 105
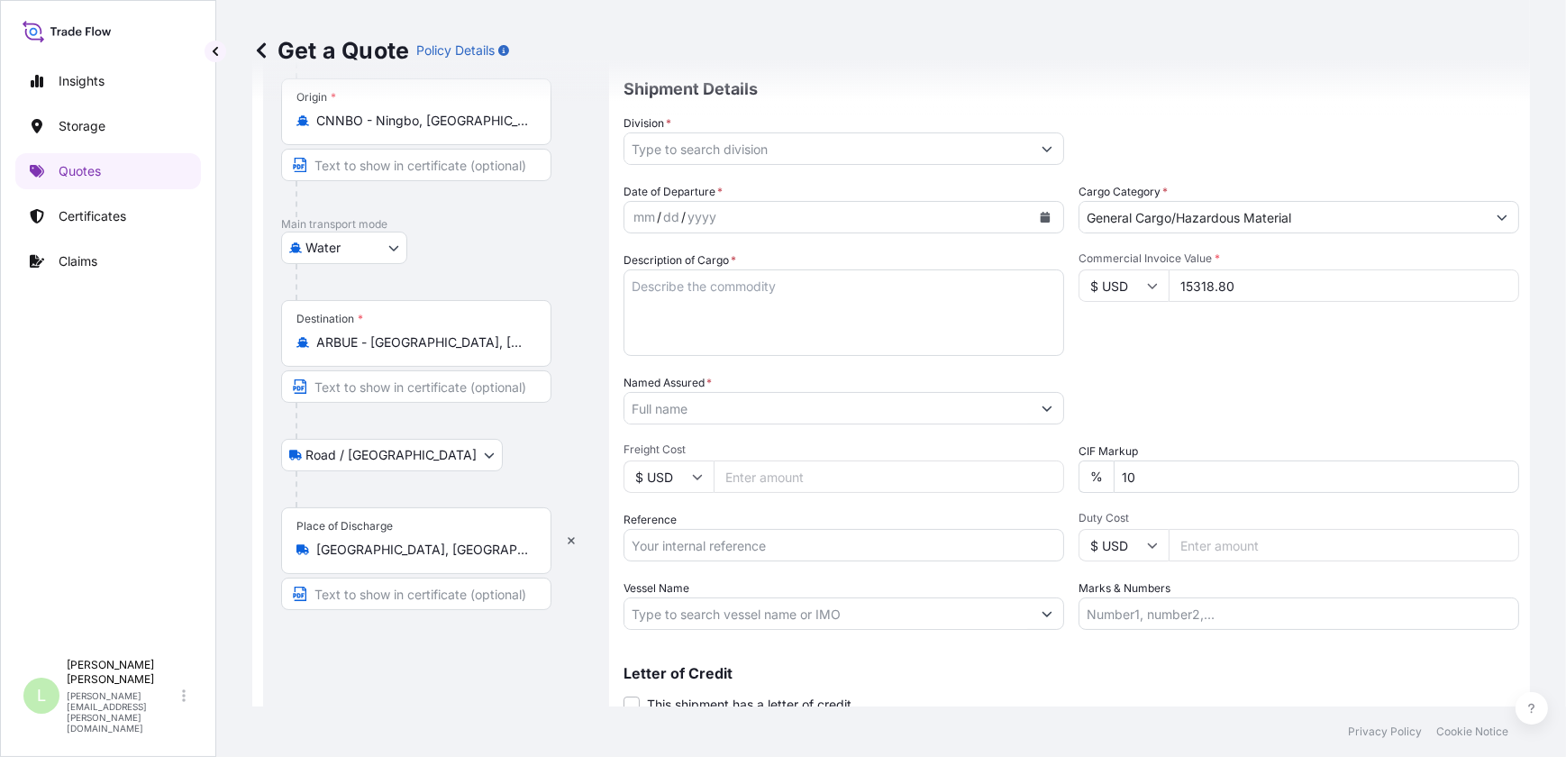
click at [1207, 286] on input "15318.80" at bounding box center [1344, 285] width 351 height 32
type input "15318.80"
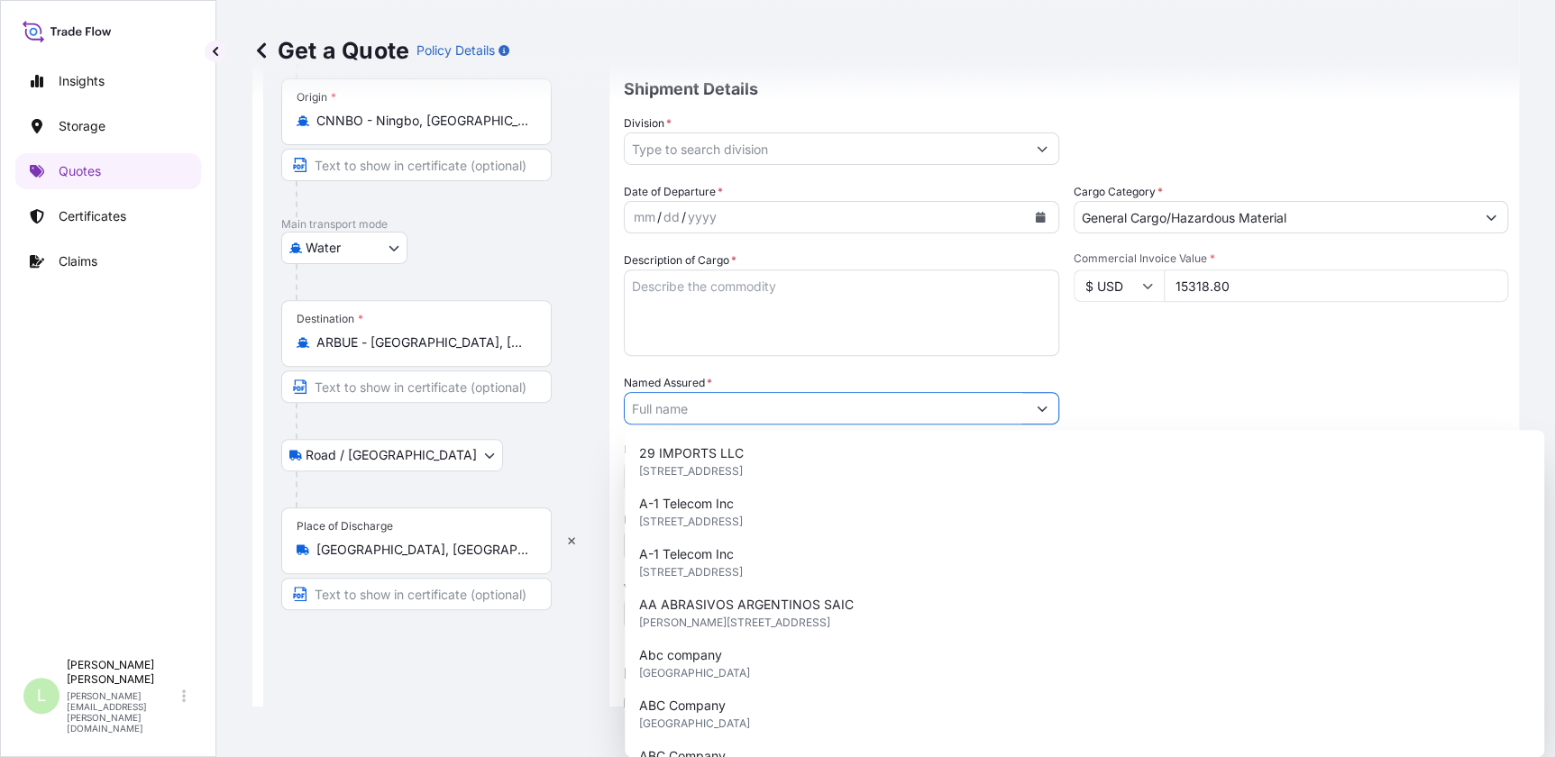
click at [1387, 334] on div "Commercial Invoice Value * $ USD 15318.80" at bounding box center [1290, 303] width 435 height 105
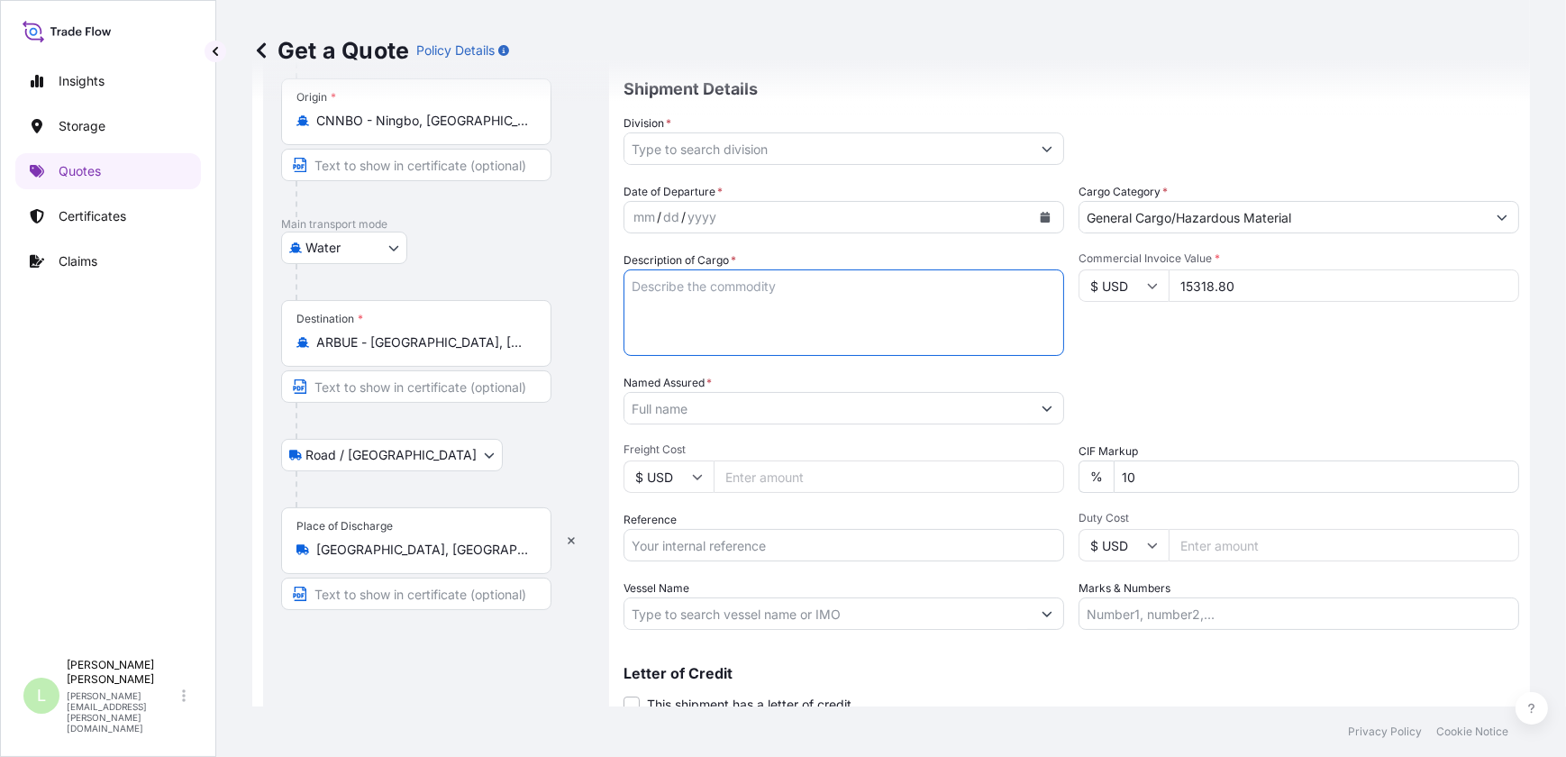
click at [852, 288] on textarea "Description of Cargo *" at bounding box center [844, 312] width 441 height 87
click at [917, 282] on textarea "Description of Cargo *" at bounding box center [844, 312] width 441 height 87
click at [739, 306] on textarea "Description of Cargo *" at bounding box center [844, 312] width 441 height 87
click at [652, 309] on textarea "RECLINER CHAIR PARASOL" at bounding box center [844, 312] width 441 height 87
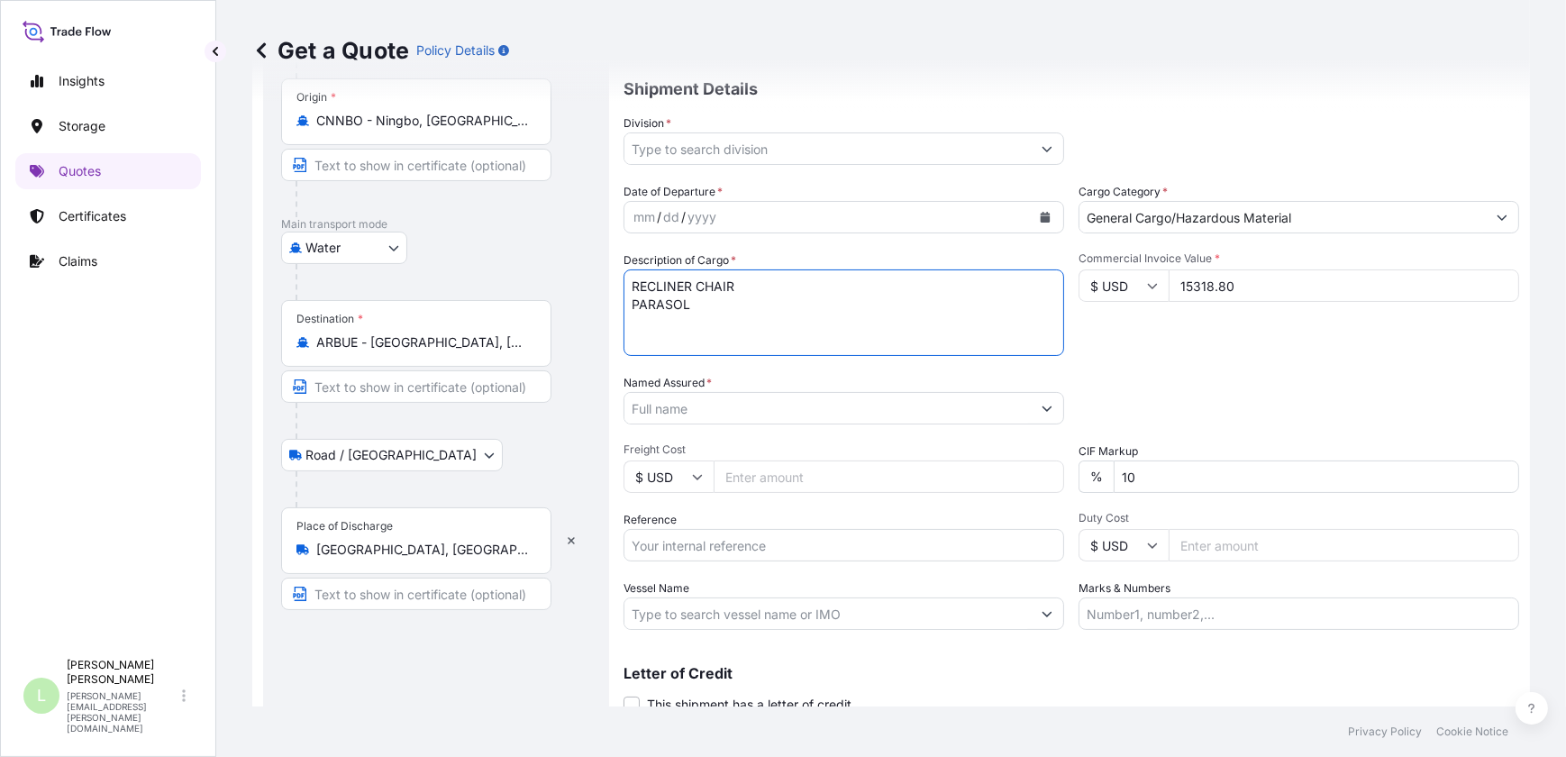
click at [649, 319] on textarea "RECLINER CHAIR PARASOL" at bounding box center [844, 312] width 441 height 87
click at [706, 306] on textarea "RECLINER CHAIR PARASOL" at bounding box center [844, 312] width 441 height 87
paste textarea "PARASOL"
type textarea "RECLINER CHAIR PARASOL PARASOL BASE COOLER BAG"
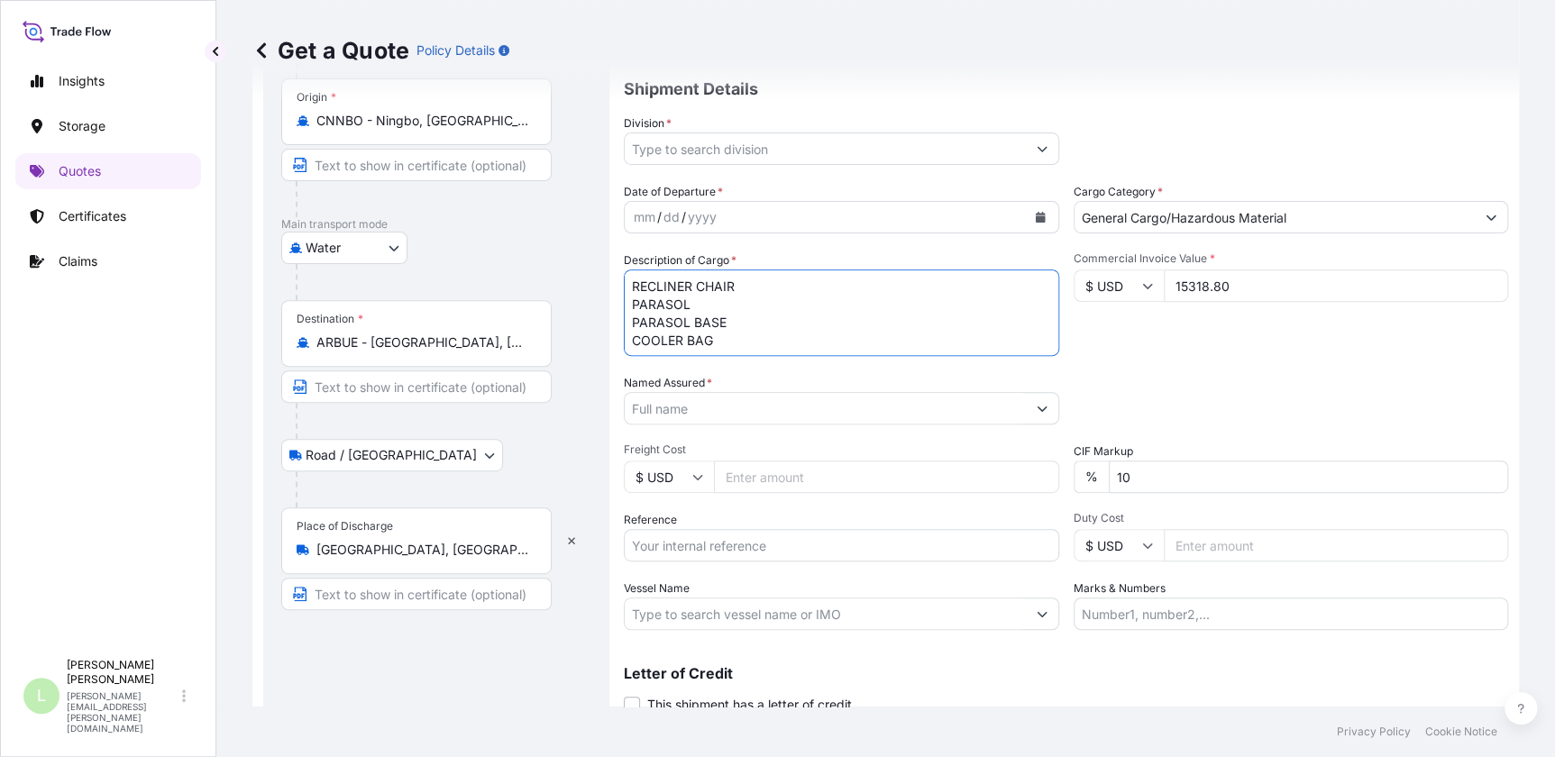
click at [864, 406] on input "Named Assured *" at bounding box center [825, 408] width 401 height 32
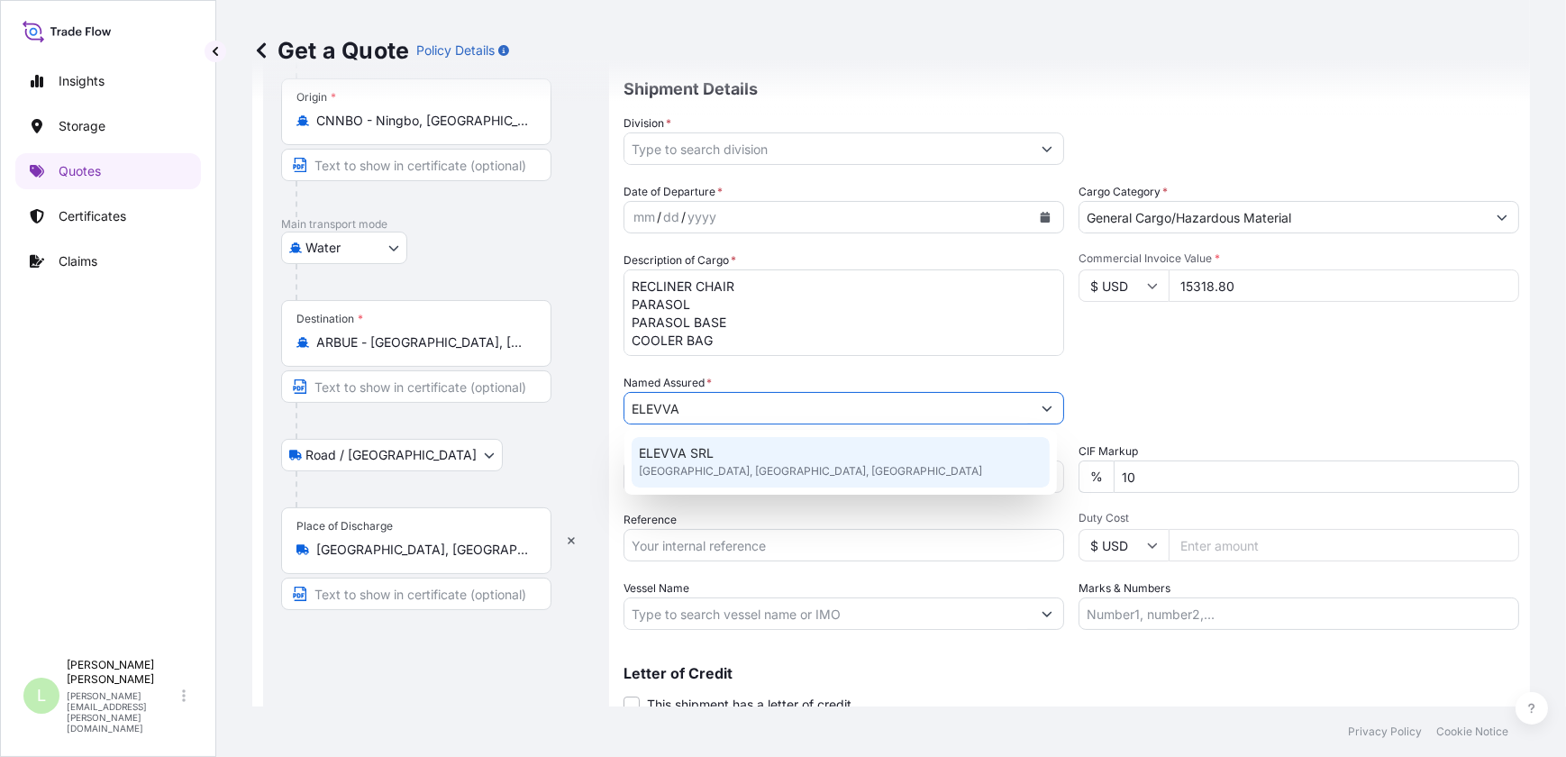
click at [801, 465] on div "ELEVVA SRL Victoria, Victoria, Argentina" at bounding box center [841, 462] width 418 height 50
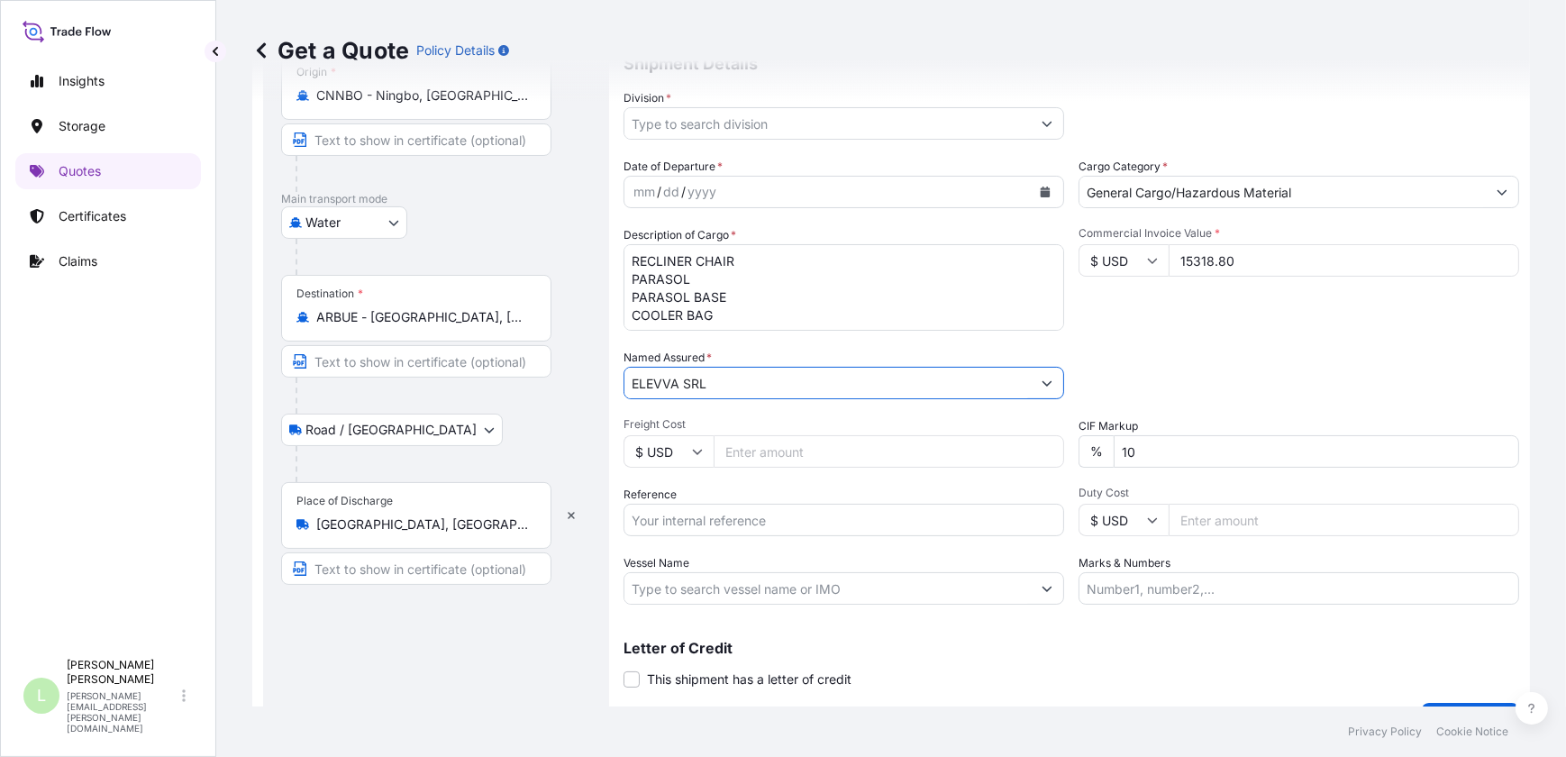
scroll to position [231, 0]
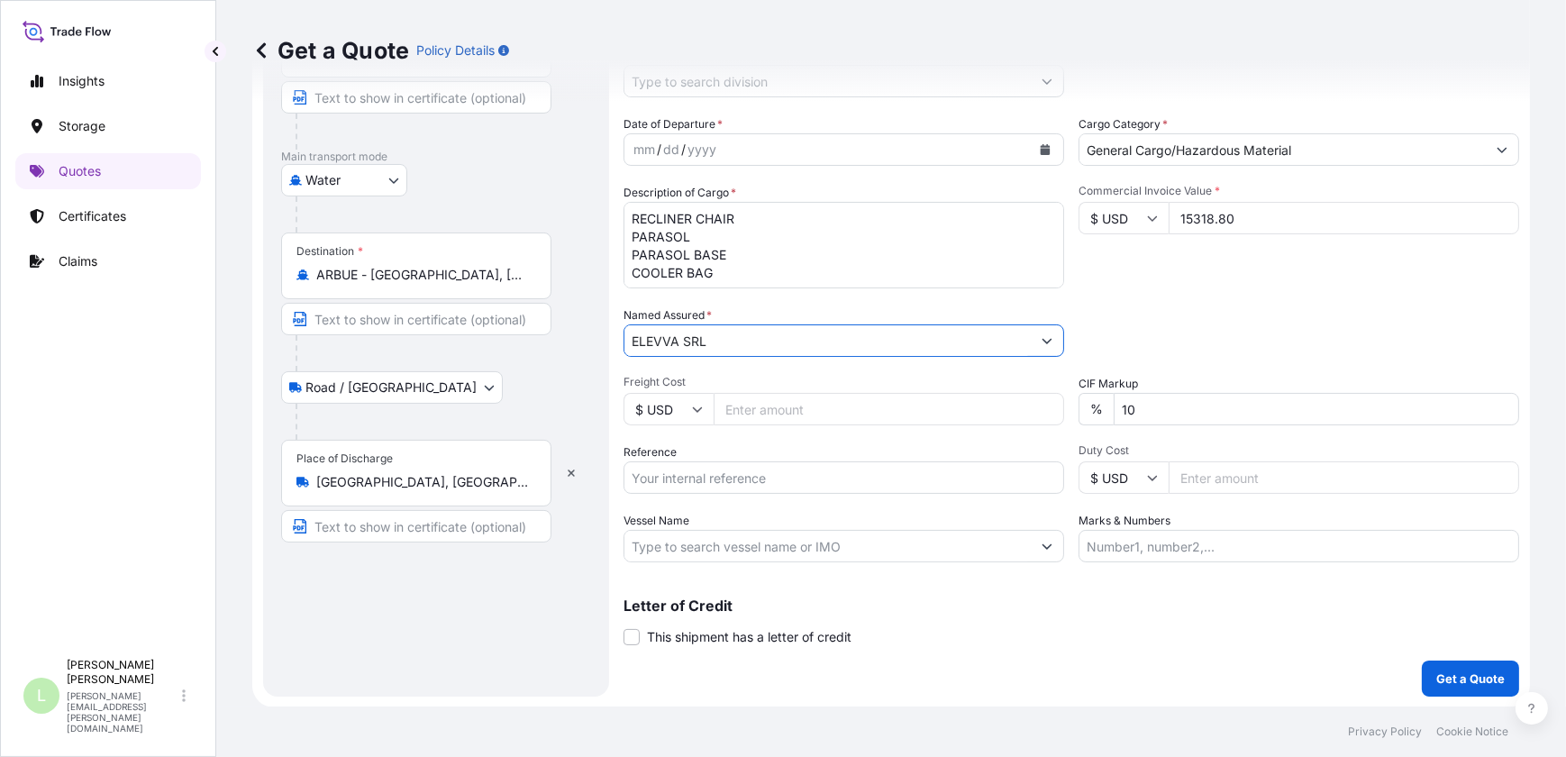
type input "ELEVVA SRL"
click at [1172, 411] on input "10" at bounding box center [1317, 409] width 406 height 32
type input "0"
click at [837, 483] on input "Reference" at bounding box center [844, 477] width 441 height 32
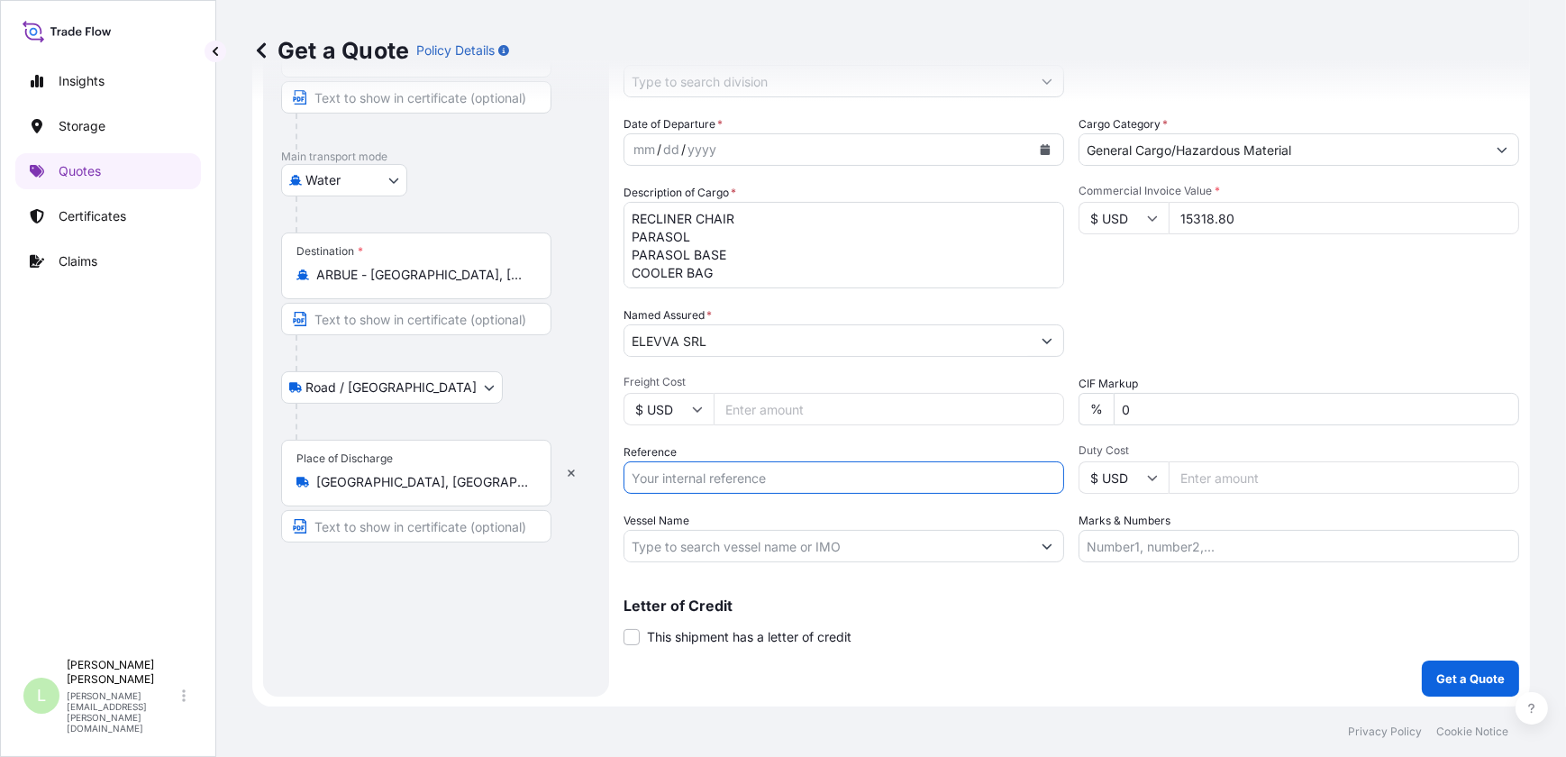
click at [730, 474] on input "Reference" at bounding box center [844, 477] width 441 height 32
click at [777, 478] on input "INV 6059" at bounding box center [844, 477] width 441 height 32
click at [651, 480] on input "INV 6059 , 4388" at bounding box center [844, 477] width 441 height 32
drag, startPoint x: 651, startPoint y: 480, endPoint x: 356, endPoint y: 514, distance: 296.6
click at [356, 514] on form "Route Details Reset Route Details Cover door to port - Add loading place Place …" at bounding box center [891, 288] width 1278 height 837
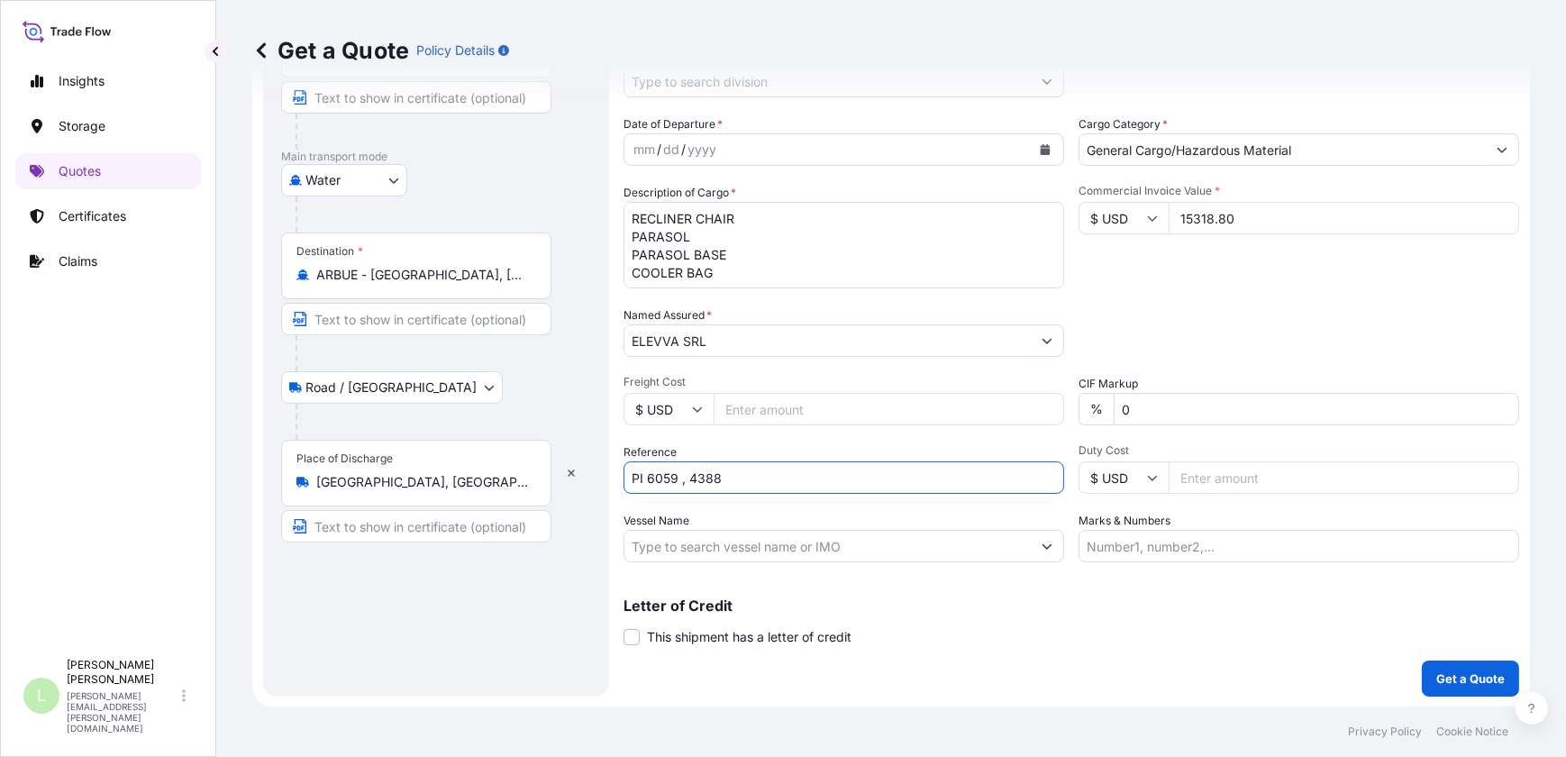
click at [762, 471] on input "PI 6059 , 4388" at bounding box center [844, 477] width 441 height 32
paste input "CNBSE0095222"
drag, startPoint x: 735, startPoint y: 478, endPoint x: 849, endPoint y: 524, distance: 122.8
click at [738, 479] on input "PI 6059 , 4388 - CNBSE0095222 -" at bounding box center [844, 477] width 441 height 32
paste input "AR1011007279"
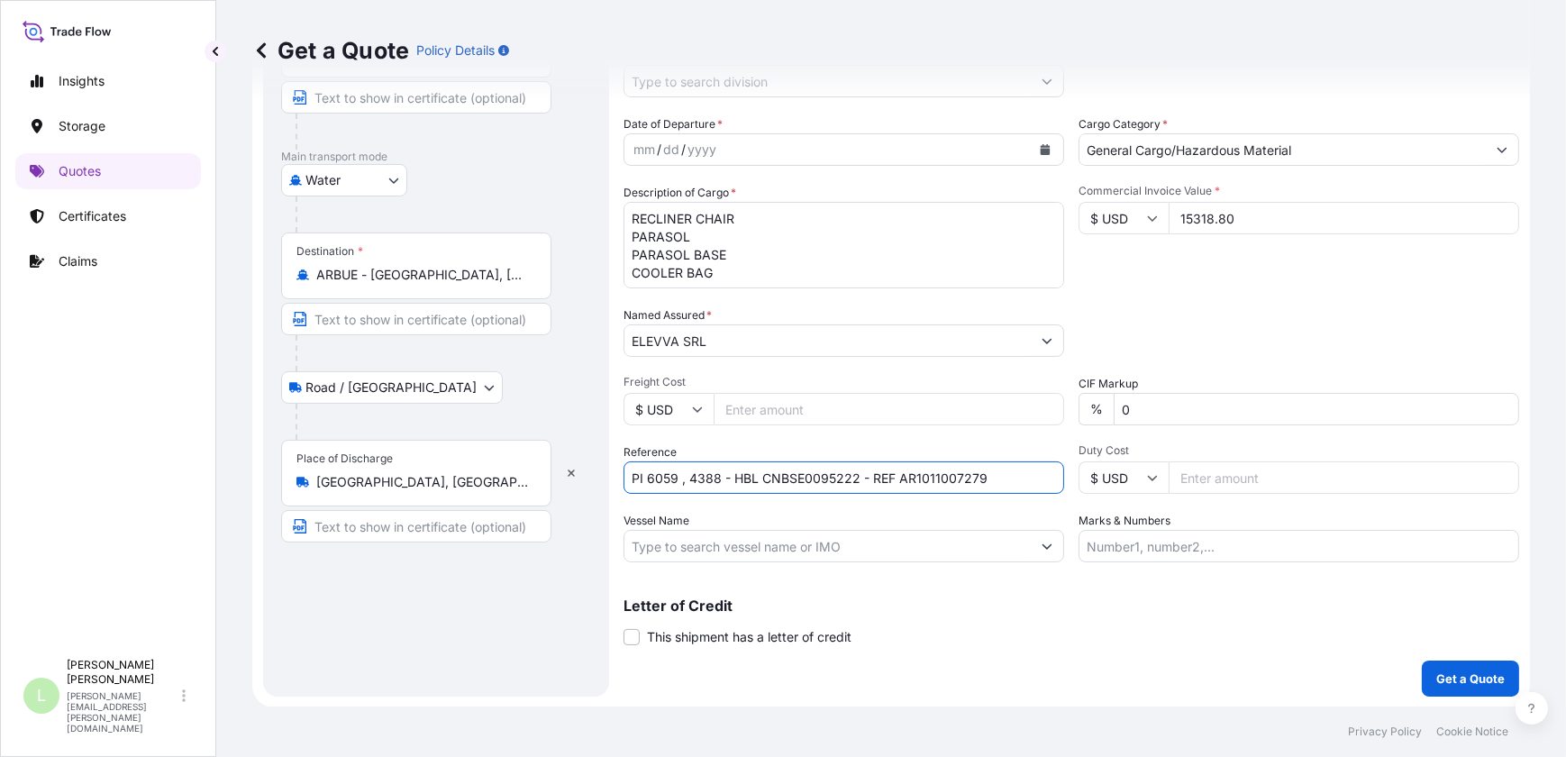
type input "PI 6059 , 4388 - HBL CNBSE0095222 - REF AR1011007279"
click at [1308, 550] on input "Marks & Numbers" at bounding box center [1299, 546] width 441 height 32
click at [1150, 540] on input "Marks & Numbers" at bounding box center [1299, 546] width 441 height 32
click at [1148, 541] on input "Marks & Numbers" at bounding box center [1299, 546] width 441 height 32
click at [1145, 548] on input "Marks & Numbers" at bounding box center [1299, 546] width 441 height 32
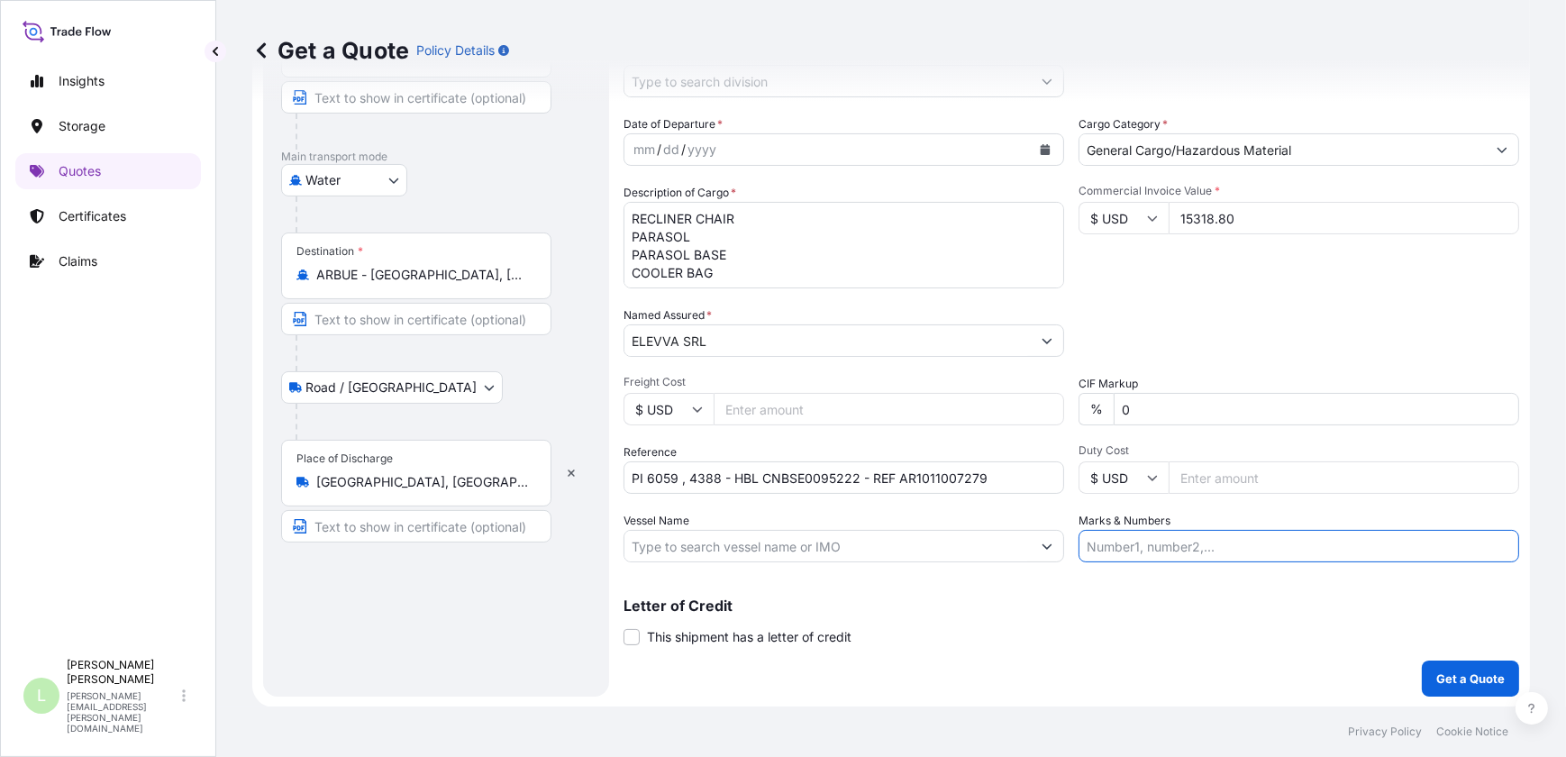
click at [1144, 548] on input "Marks & Numbers" at bounding box center [1299, 546] width 441 height 32
click at [1137, 543] on input "Marks & Numbers" at bounding box center [1299, 546] width 441 height 32
click at [1140, 542] on input "Marks & Numbers" at bounding box center [1299, 546] width 441 height 32
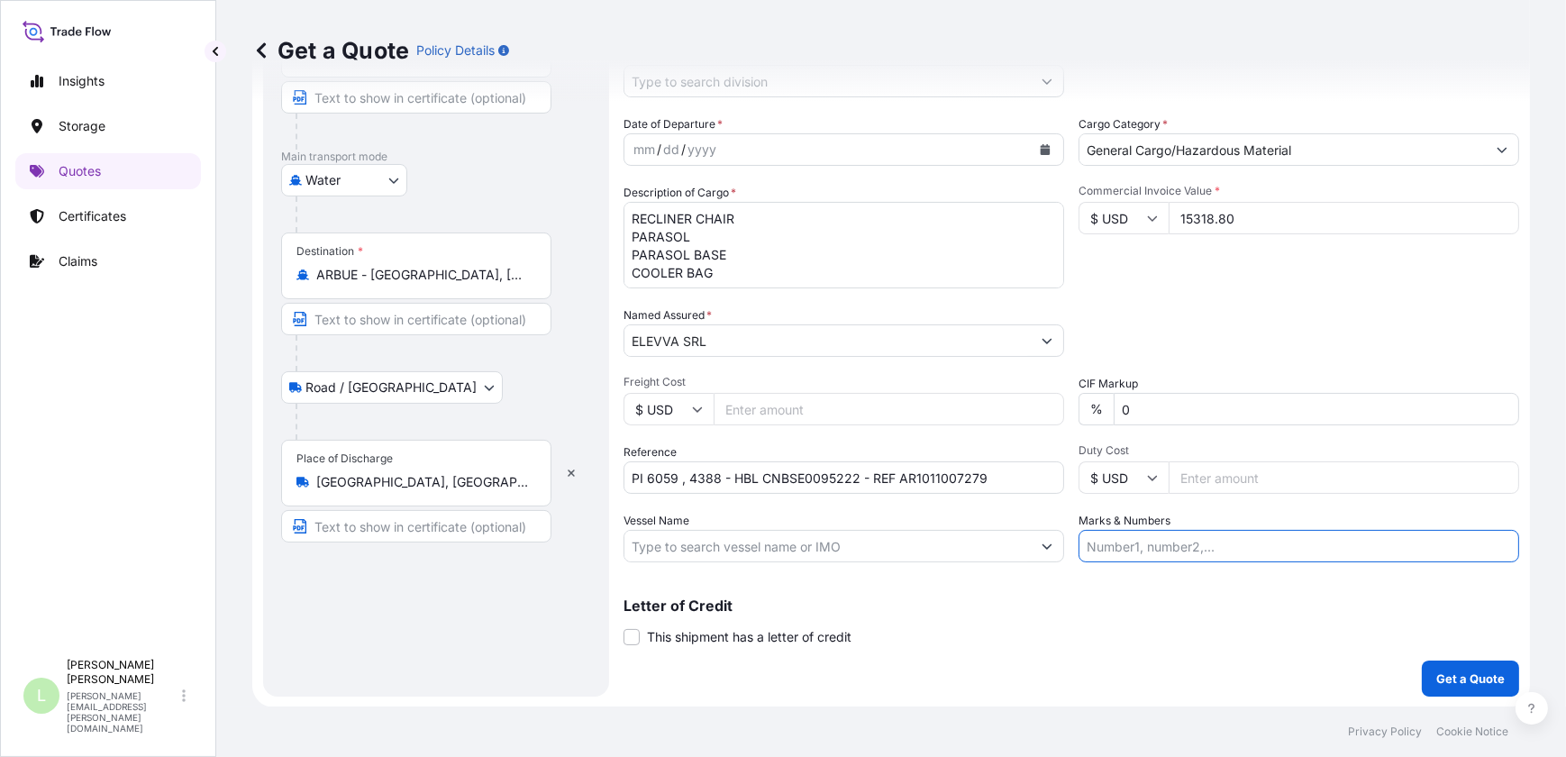
click at [1181, 554] on input "Marks & Numbers" at bounding box center [1299, 546] width 441 height 32
click at [1184, 552] on input "Marks & Numbers" at bounding box center [1299, 546] width 441 height 32
click at [1182, 552] on input "Marks & Numbers" at bounding box center [1299, 546] width 441 height 32
click at [1180, 552] on input "Marks & Numbers" at bounding box center [1299, 546] width 441 height 32
click at [1177, 550] on input "Marks & Numbers" at bounding box center [1299, 546] width 441 height 32
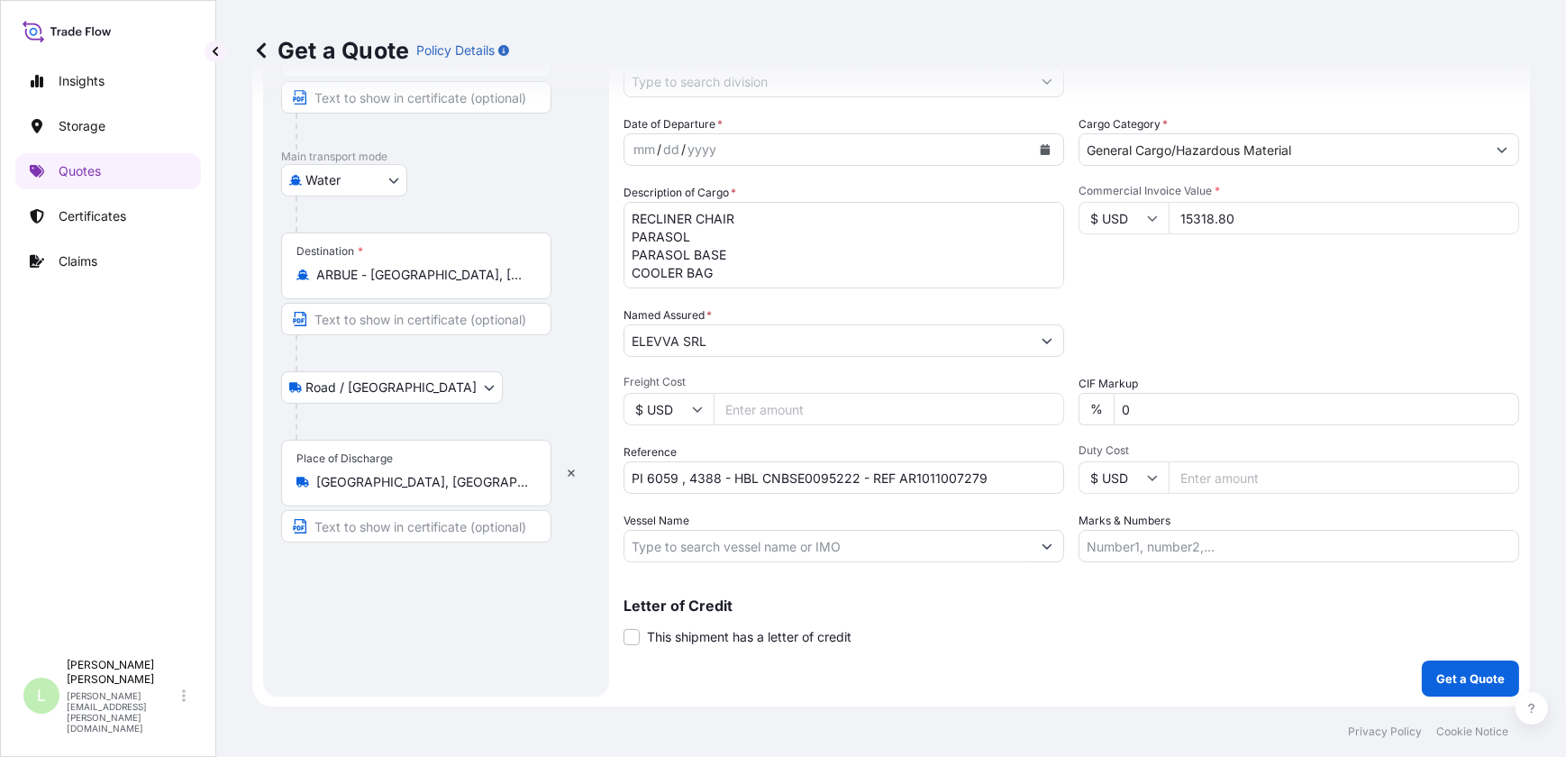
click at [1140, 550] on input "Marks & Numbers" at bounding box center [1299, 546] width 441 height 32
paste input ""This clause, commonly required by land carrier, implies that in case of loss, …"
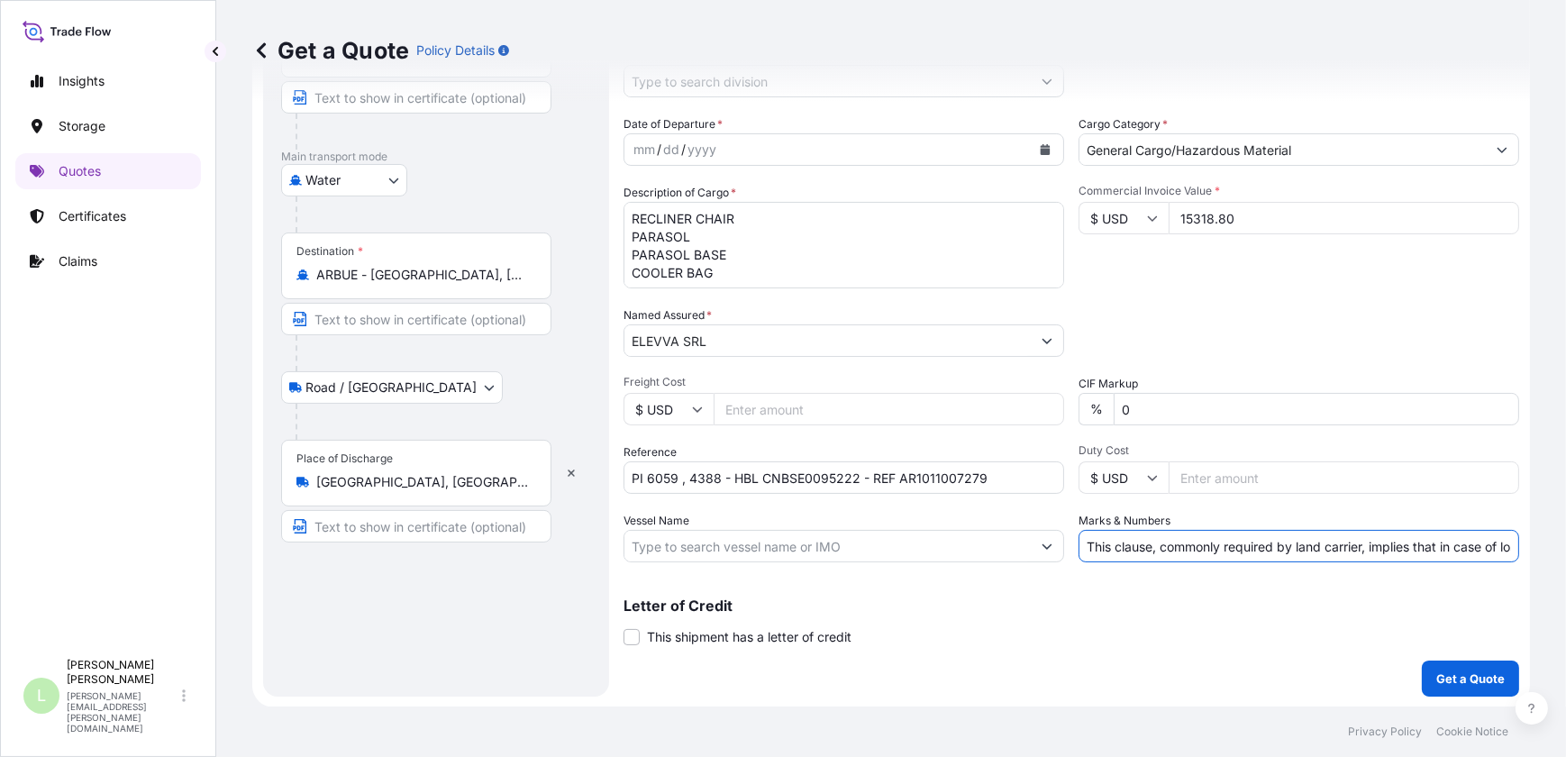
scroll to position [0, 0]
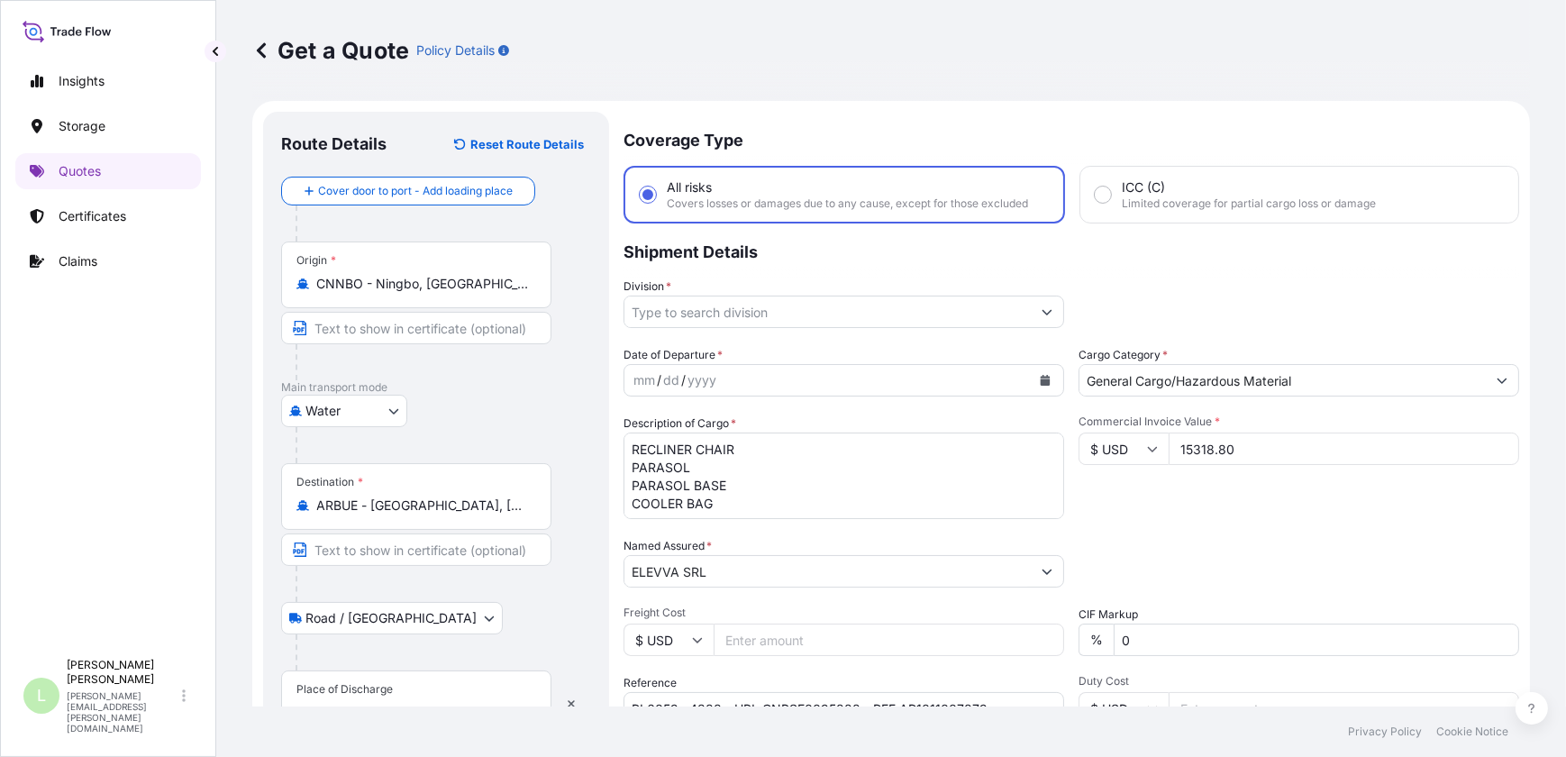
type input "This clause, commonly required by land carrier, implies that in case of loss, t…"
click at [1046, 296] on div at bounding box center [844, 312] width 441 height 32
click at [1042, 301] on button "Show suggestions" at bounding box center [1047, 312] width 32 height 32
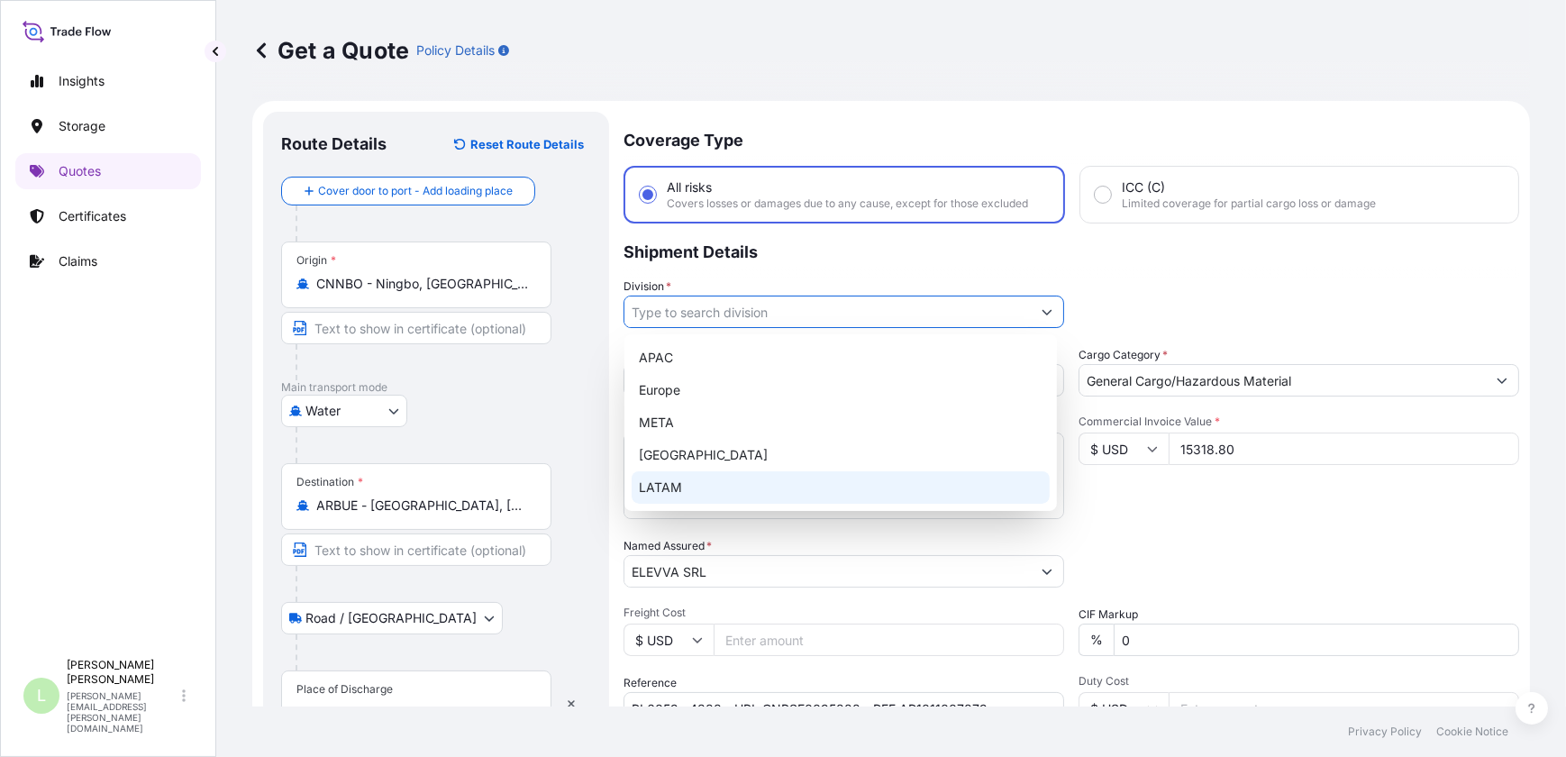
click at [831, 483] on div "LATAM" at bounding box center [841, 487] width 418 height 32
type input "LATAM"
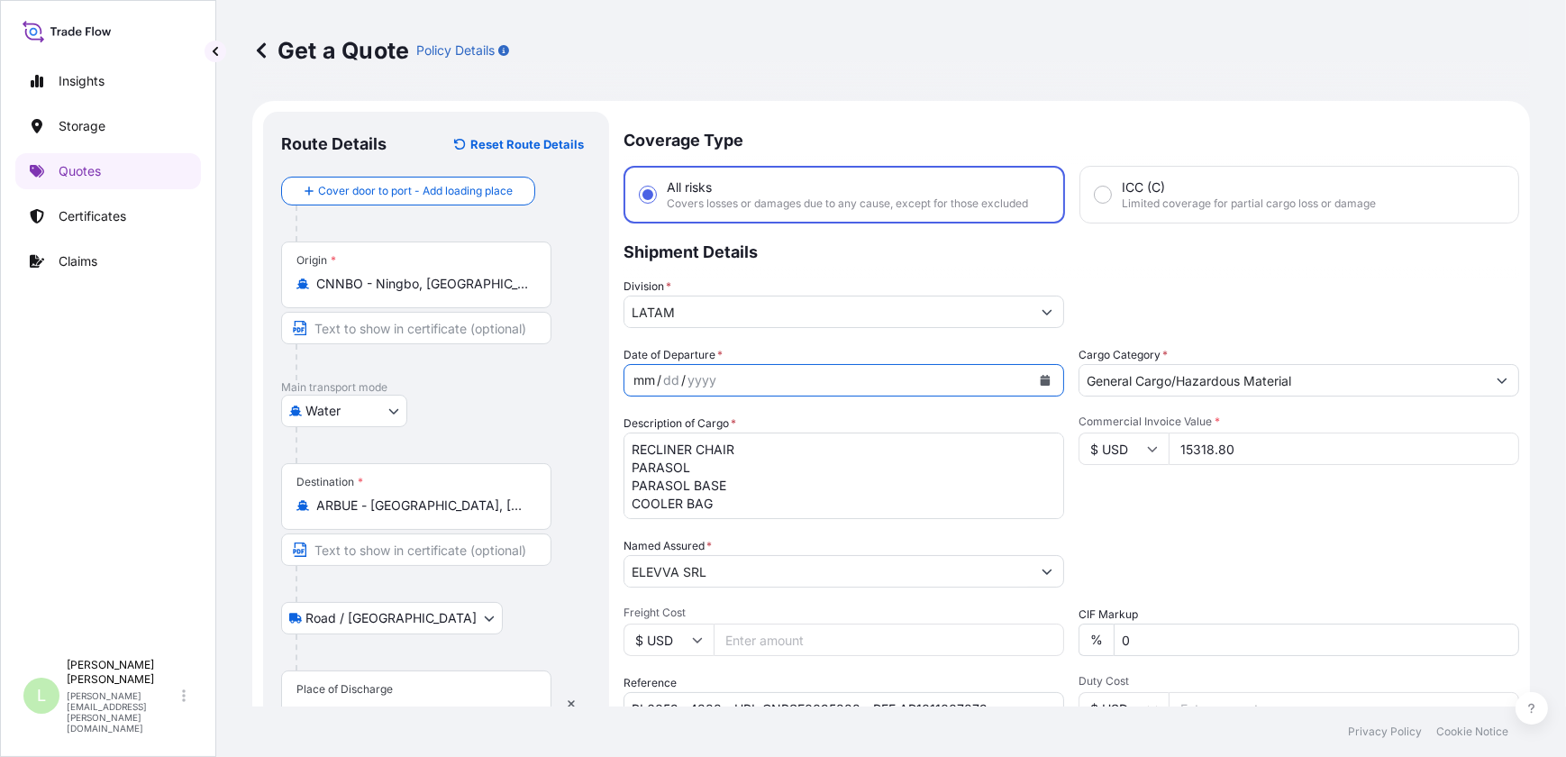
click at [777, 377] on div "mm / dd / yyyy" at bounding box center [828, 380] width 406 height 32
click at [1031, 370] on button "Calendar" at bounding box center [1045, 380] width 29 height 29
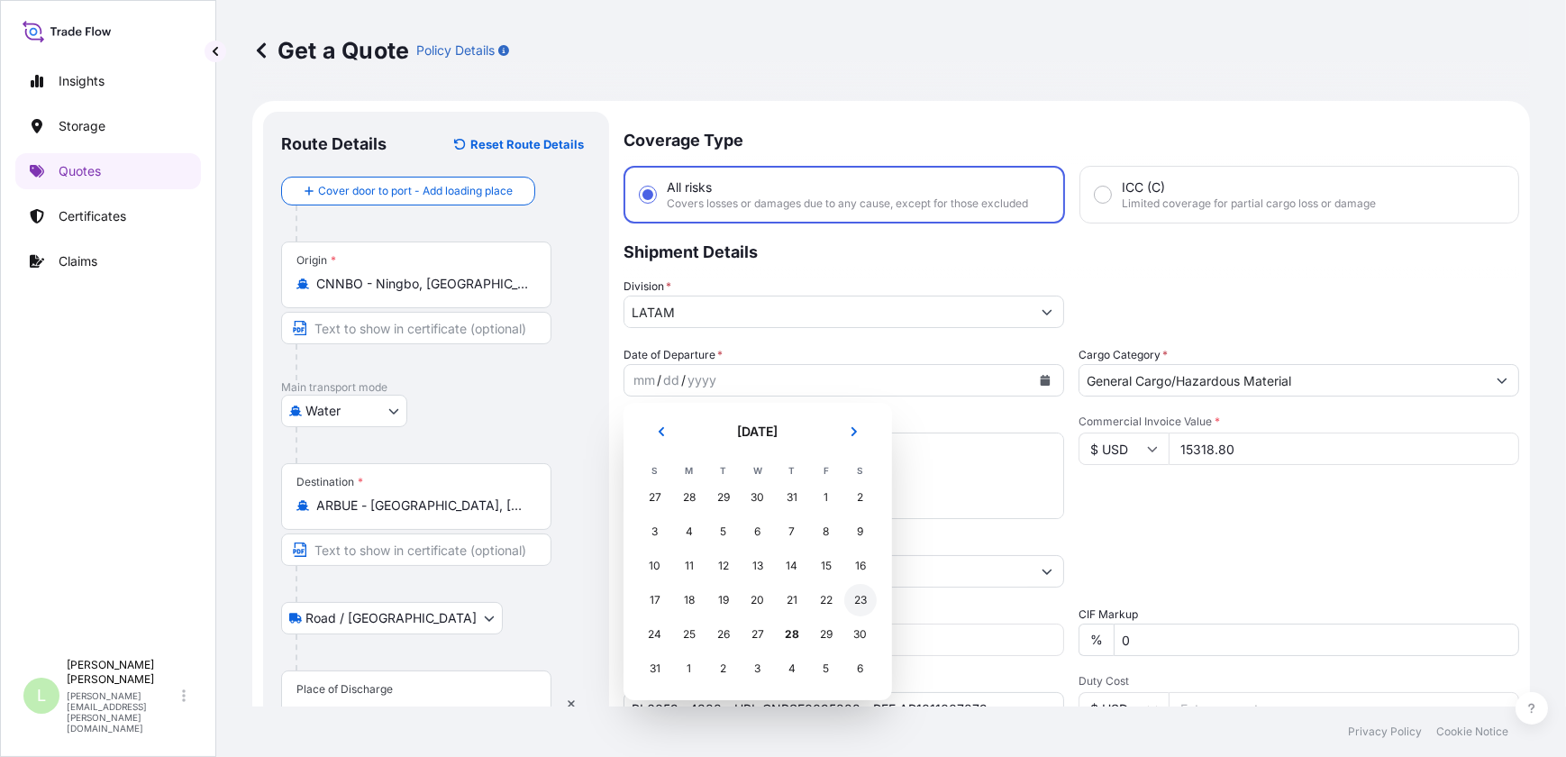
click at [859, 600] on div "23" at bounding box center [860, 600] width 32 height 32
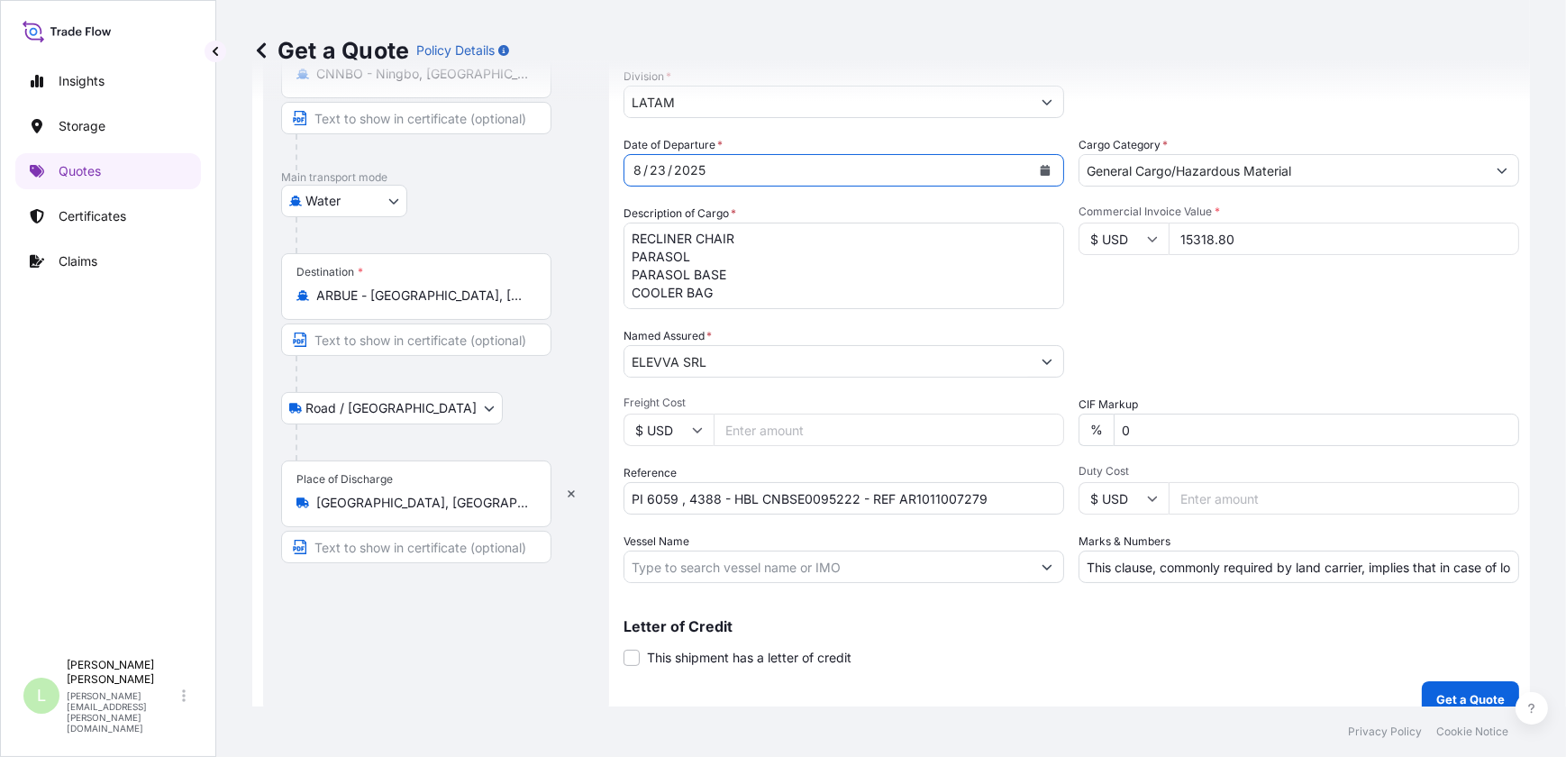
scroll to position [231, 0]
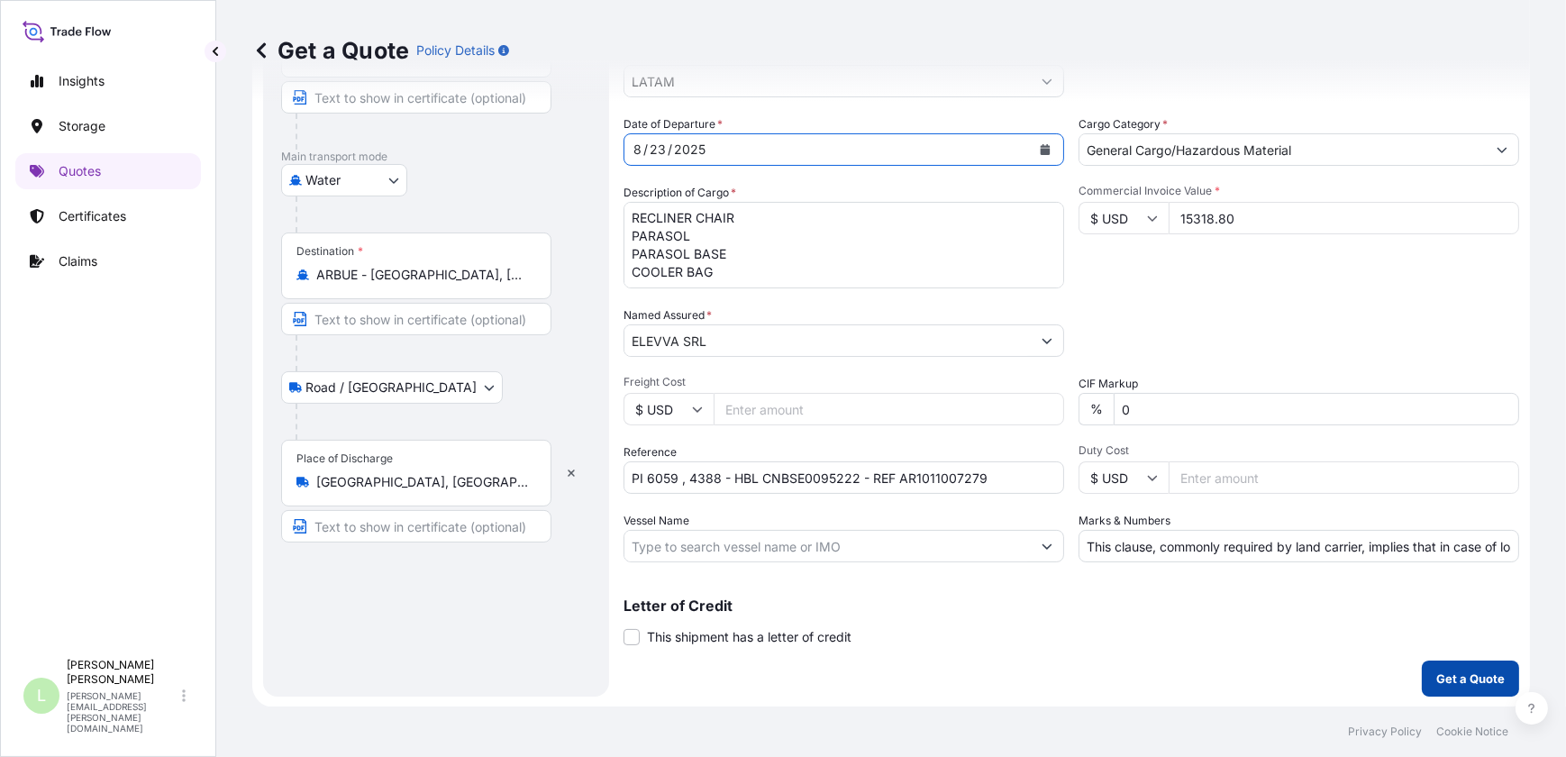
click at [1445, 670] on p "Get a Quote" at bounding box center [1470, 679] width 68 height 18
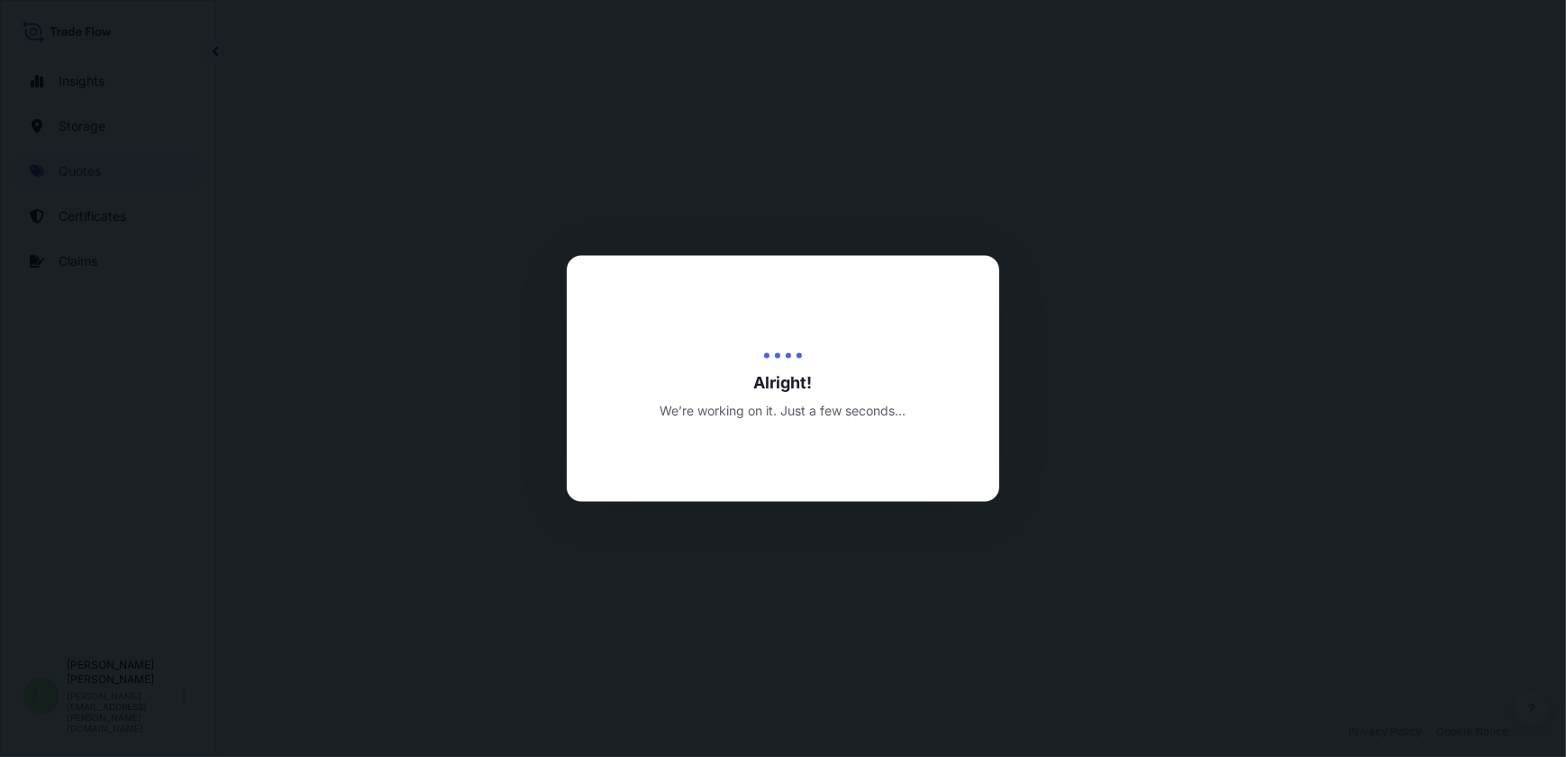
select select "Water"
select select "Road / Inland"
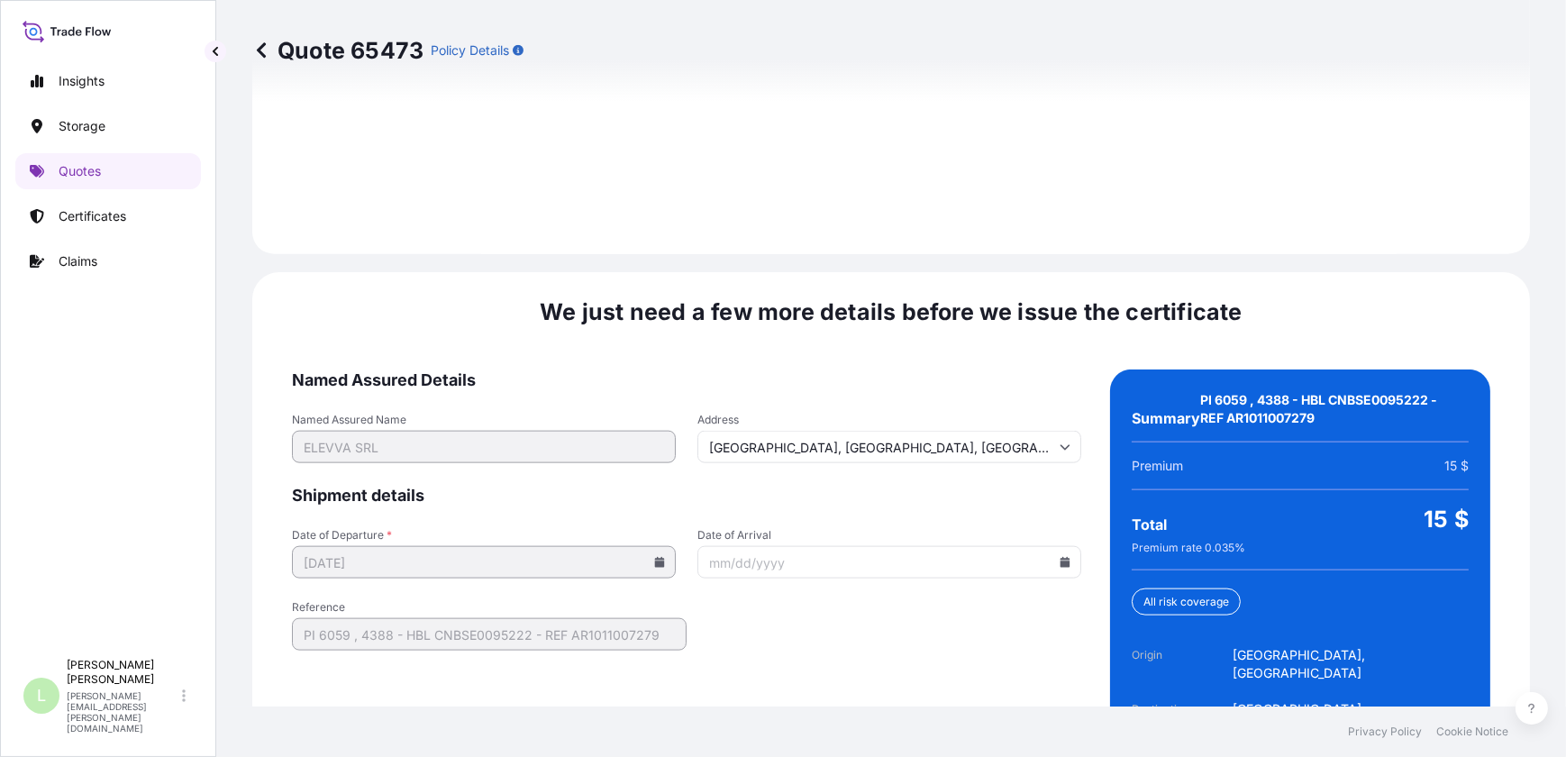
scroll to position [2747, 0]
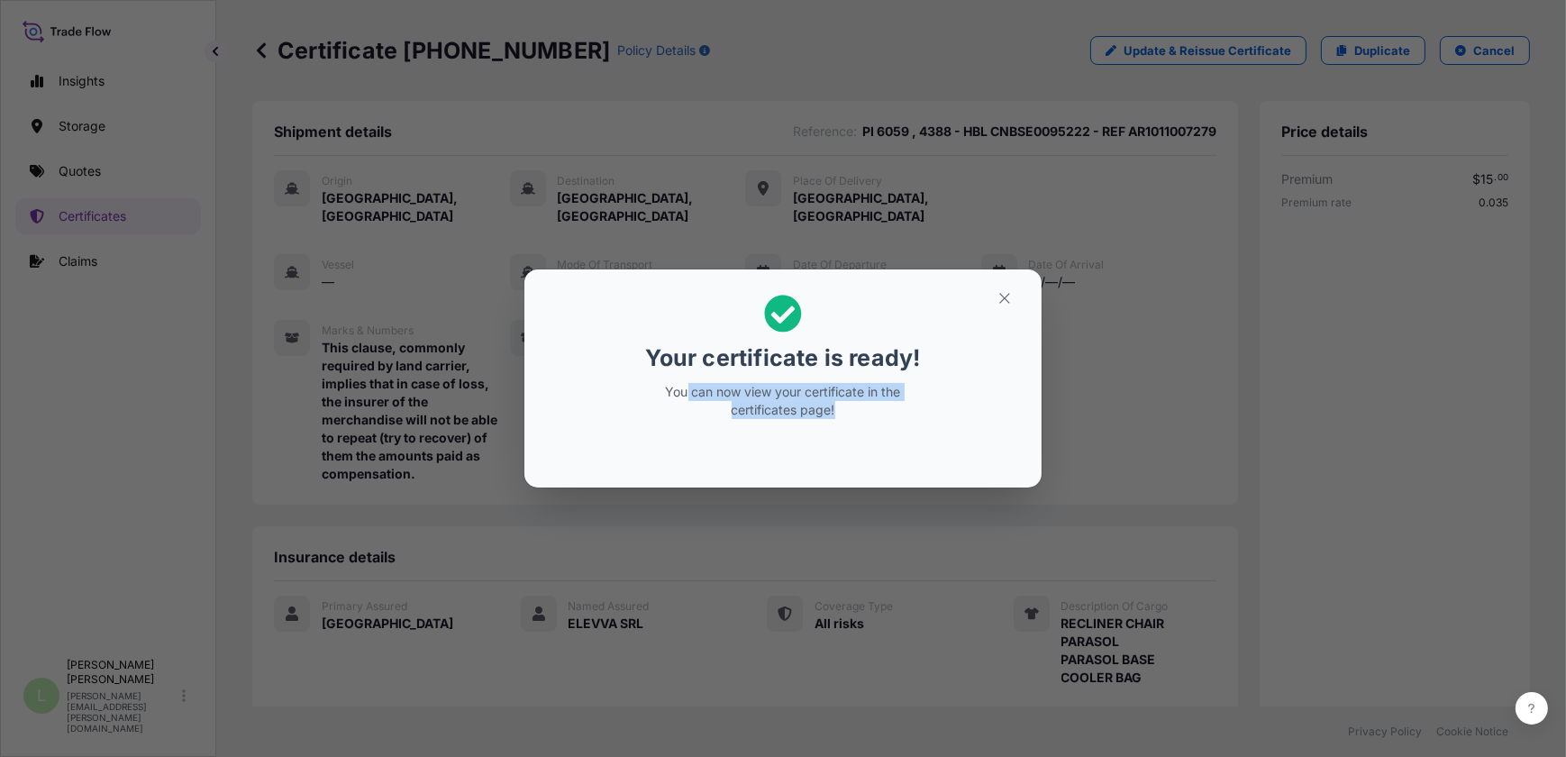
drag, startPoint x: 688, startPoint y: 389, endPoint x: 860, endPoint y: 423, distance: 175.3
click at [860, 423] on div "Your certificate is ready! You can now view your certificate in the certificate…" at bounding box center [783, 357] width 278 height 146
drag, startPoint x: 860, startPoint y: 423, endPoint x: 779, endPoint y: 424, distance: 81.1
click at [781, 428] on div "Your certificate is ready! You can now view your certificate in the certificate…" at bounding box center [783, 357] width 278 height 146
click at [771, 398] on p "You can now view your certificate in the certificates page!" at bounding box center [783, 401] width 278 height 36
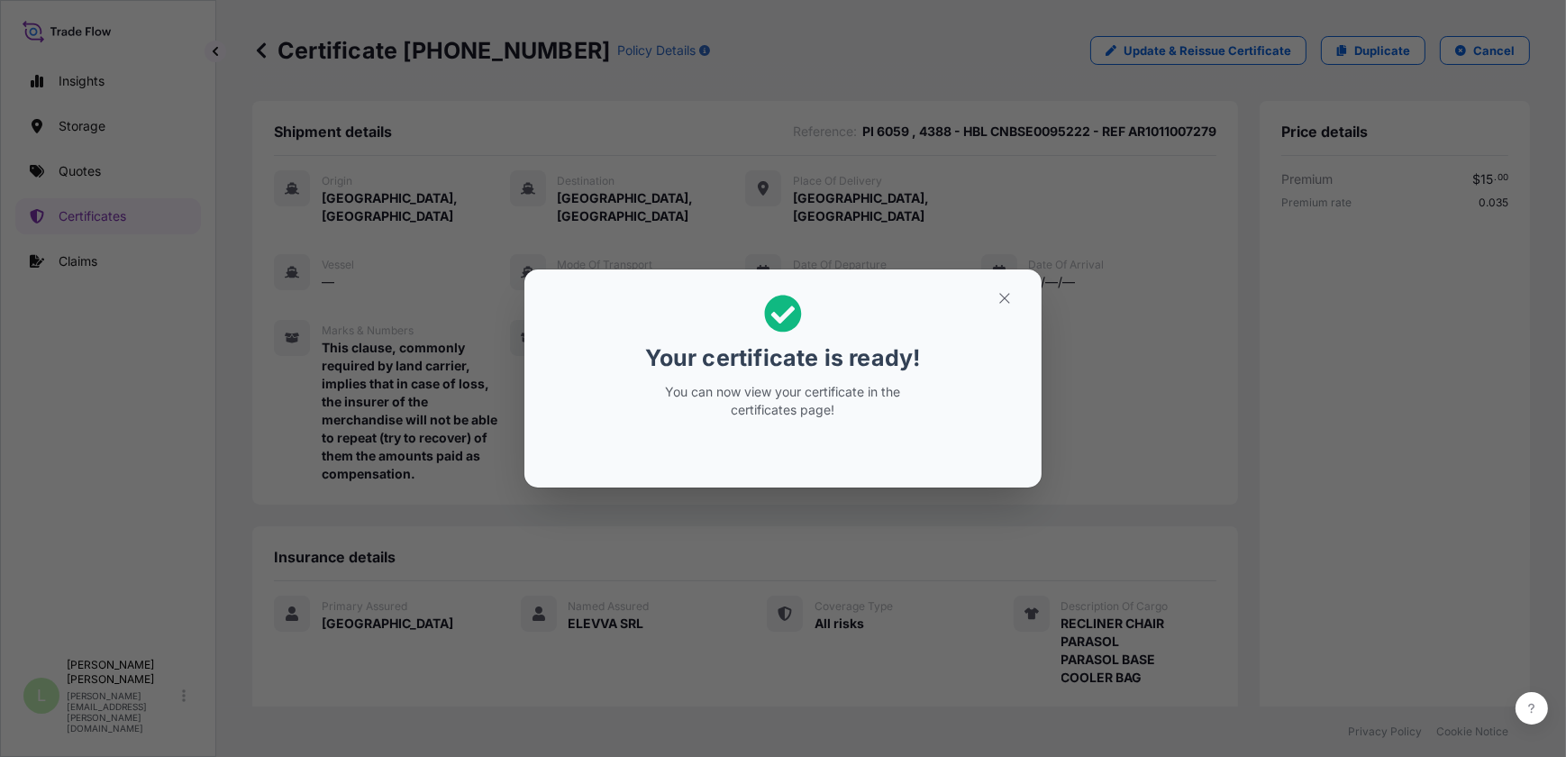
drag, startPoint x: 771, startPoint y: 398, endPoint x: 942, endPoint y: 369, distance: 173.6
click at [936, 375] on h2 "Your certificate is ready! You can now view your certificate in the certificate…" at bounding box center [783, 357] width 488 height 146
click at [1007, 293] on icon "button" at bounding box center [1005, 298] width 16 height 16
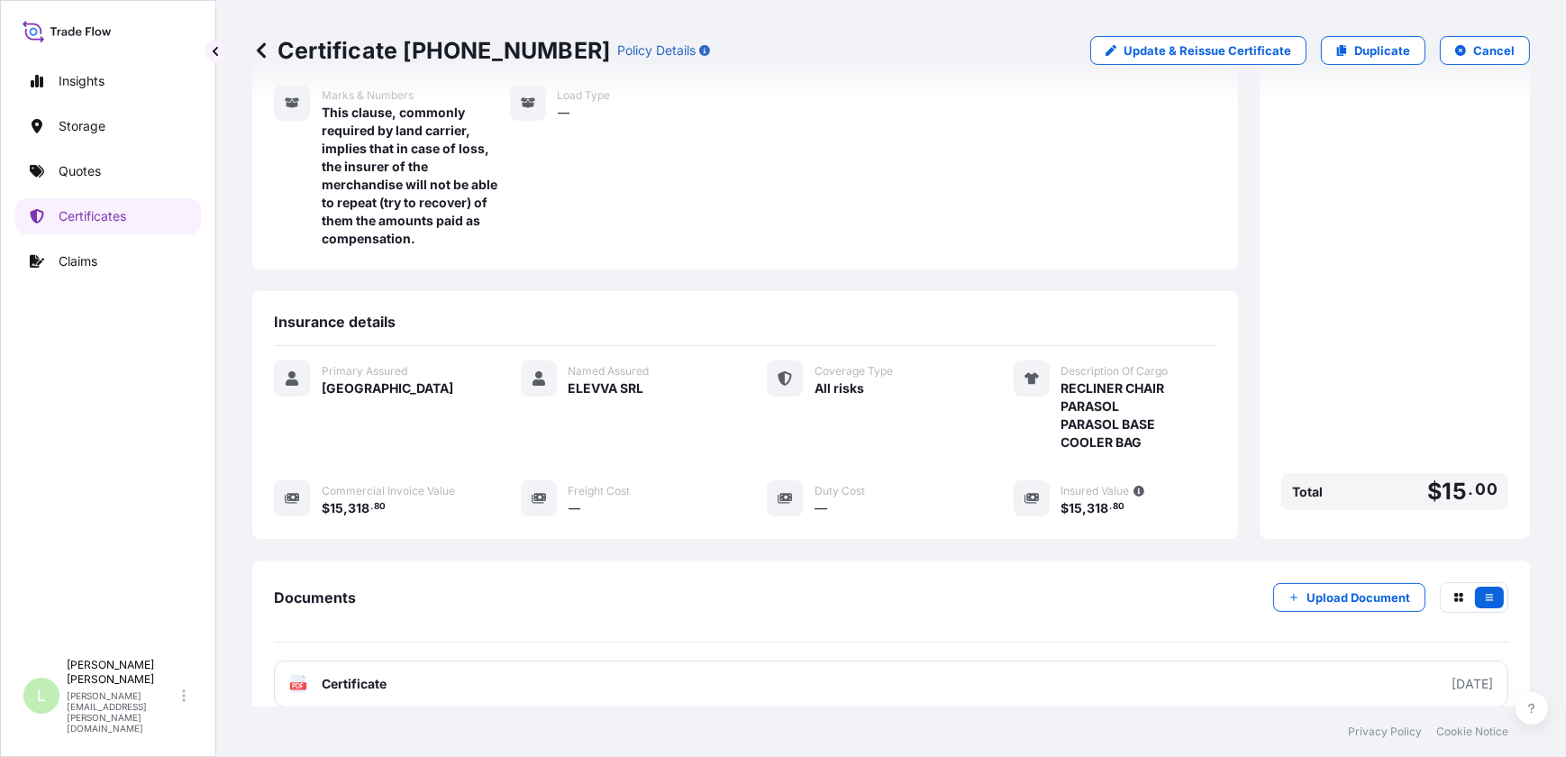
scroll to position [245, 0]
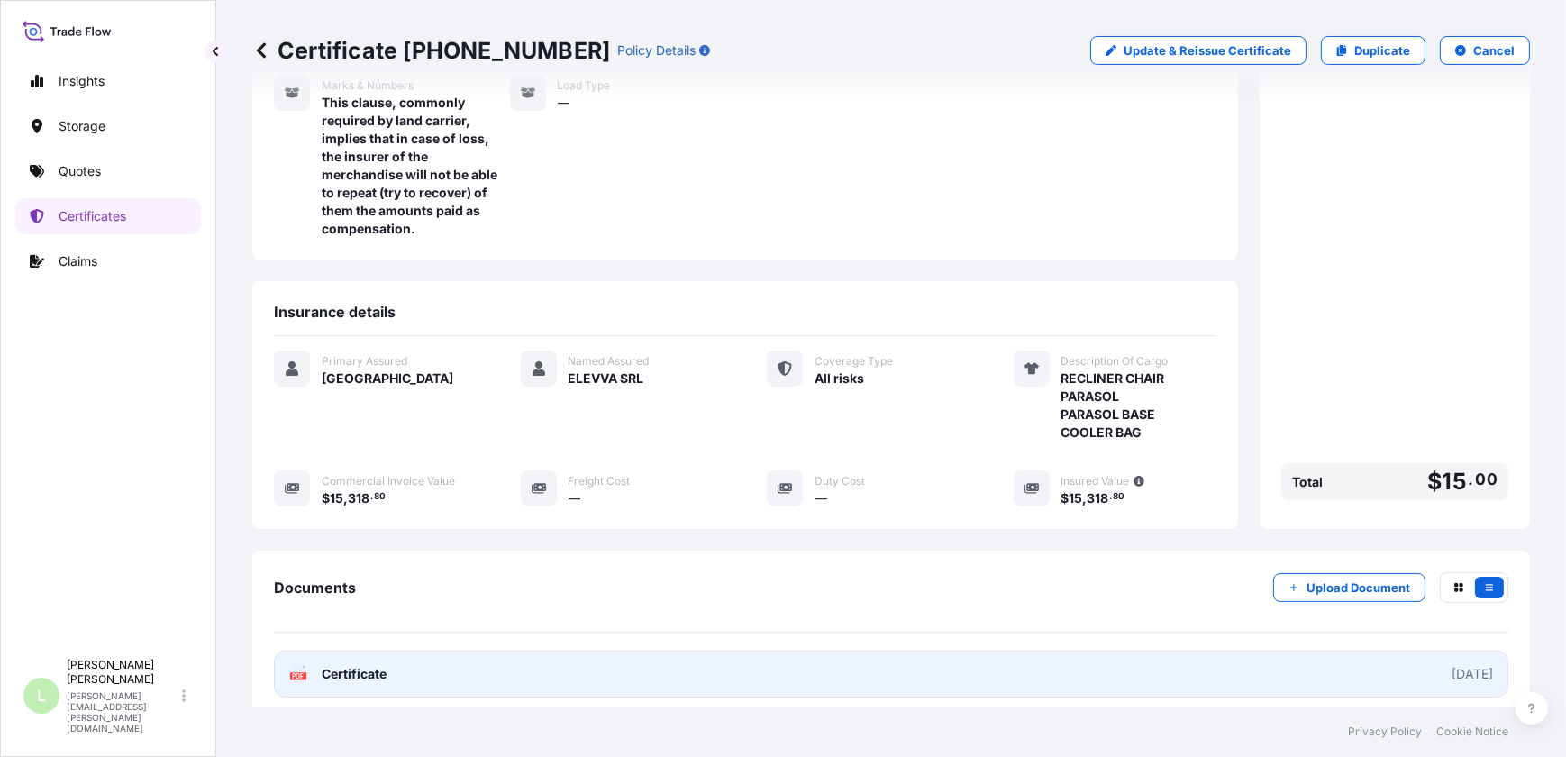
click at [297, 673] on text "PDF" at bounding box center [299, 676] width 12 height 6
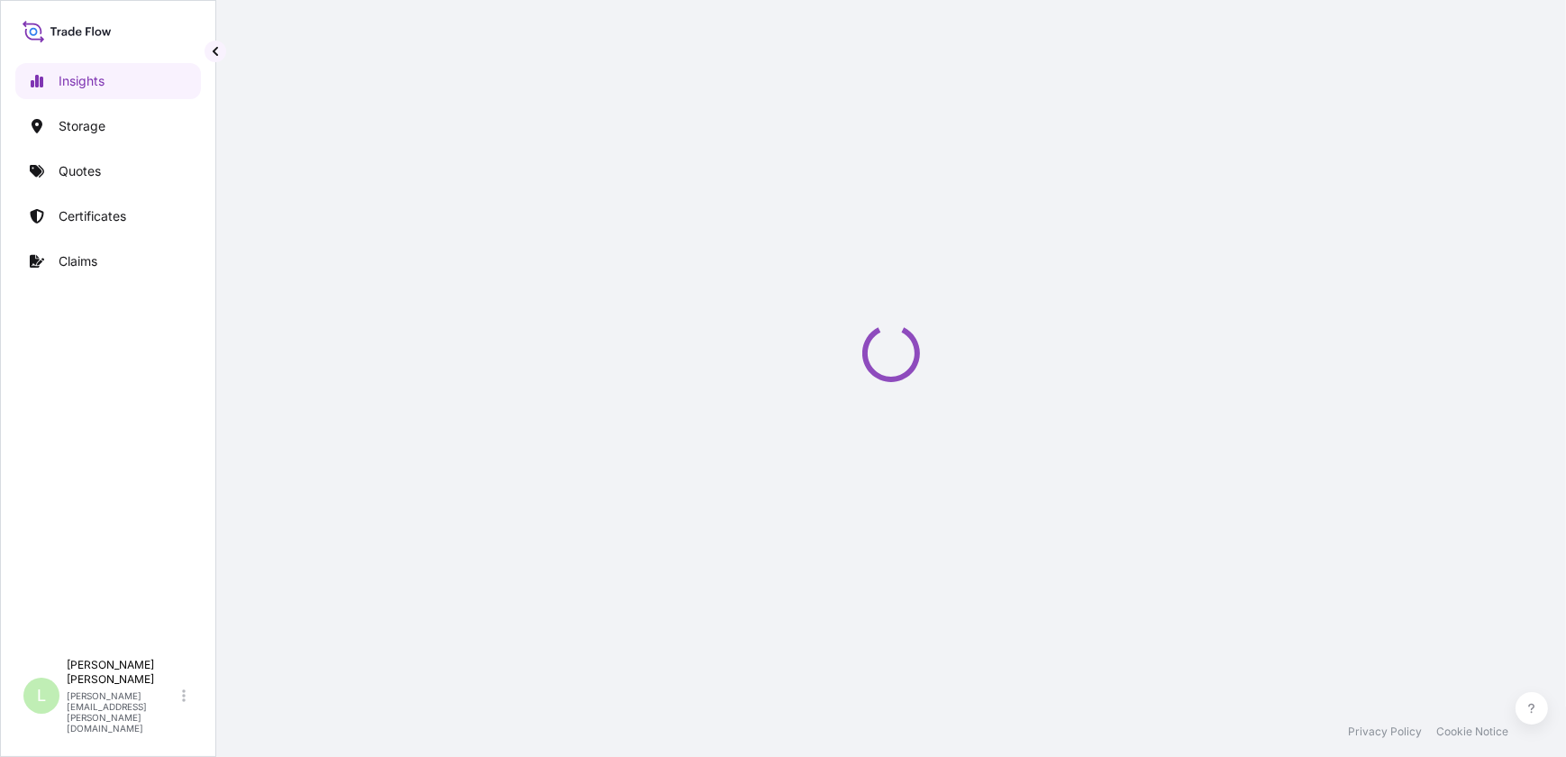
select select "2025"
